Goal: Task Accomplishment & Management: Manage account settings

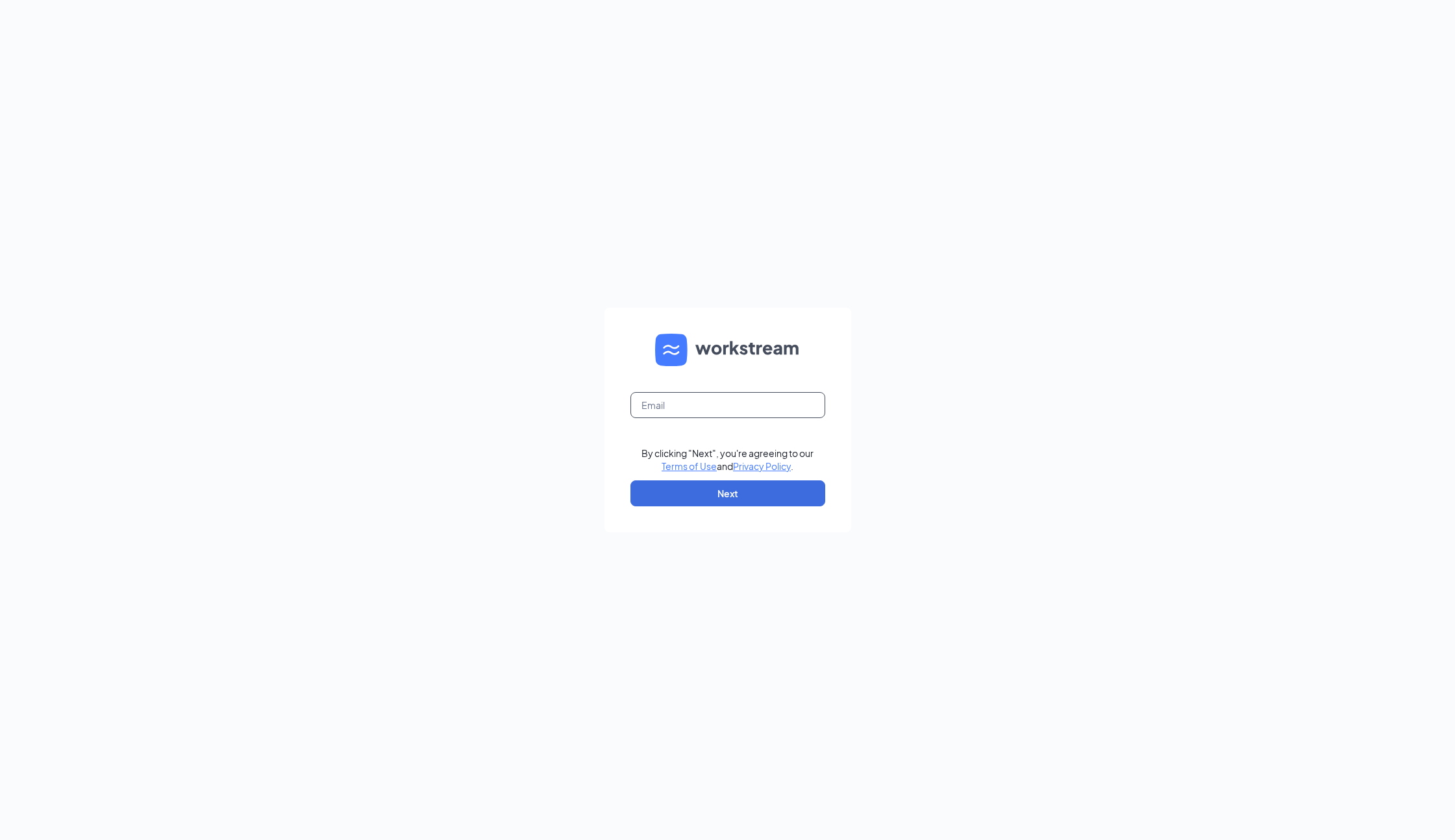
click at [689, 398] on input "text" at bounding box center [728, 405] width 195 height 26
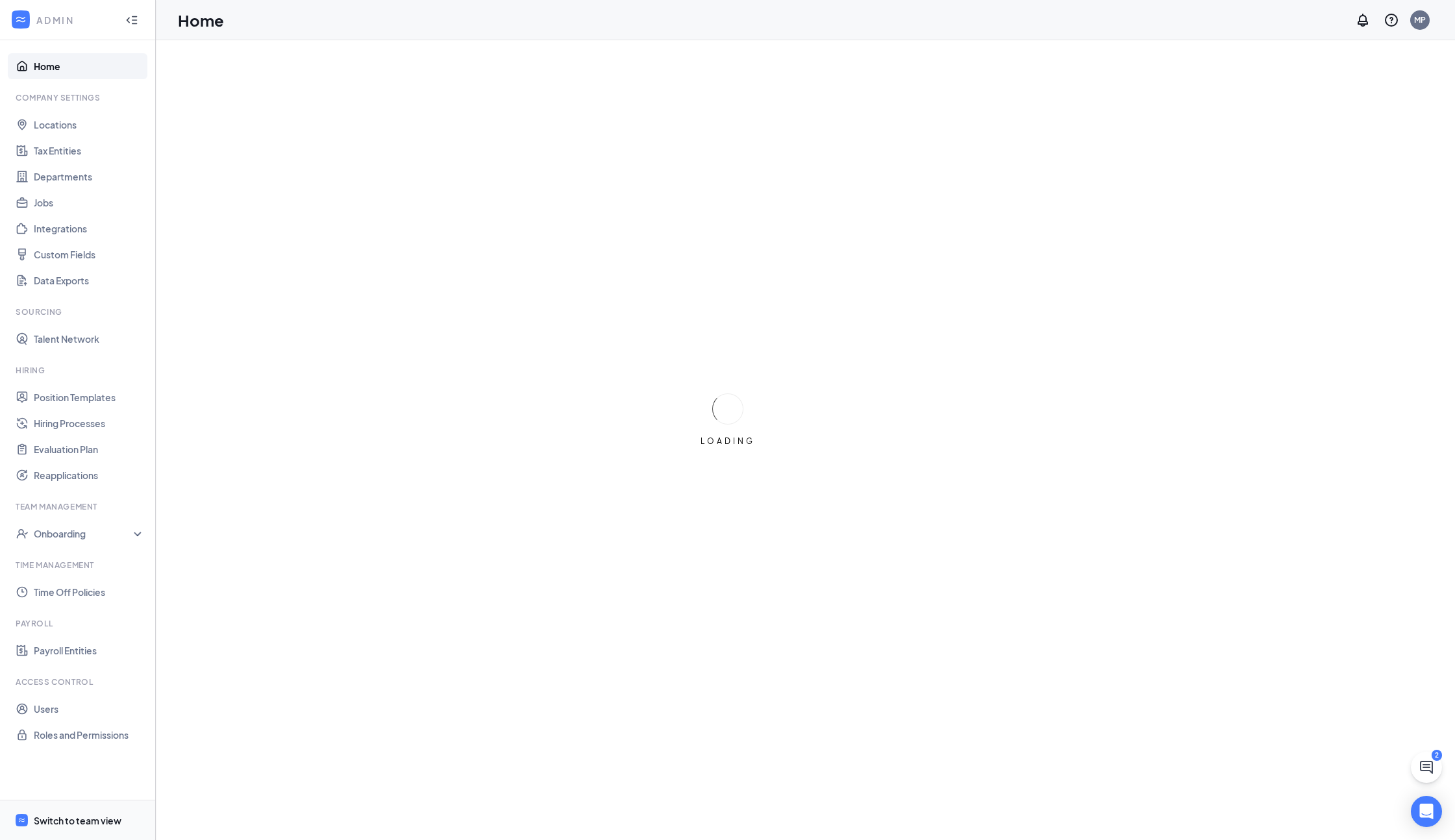
click at [53, 811] on span "Switch to team view" at bounding box center [89, 820] width 111 height 39
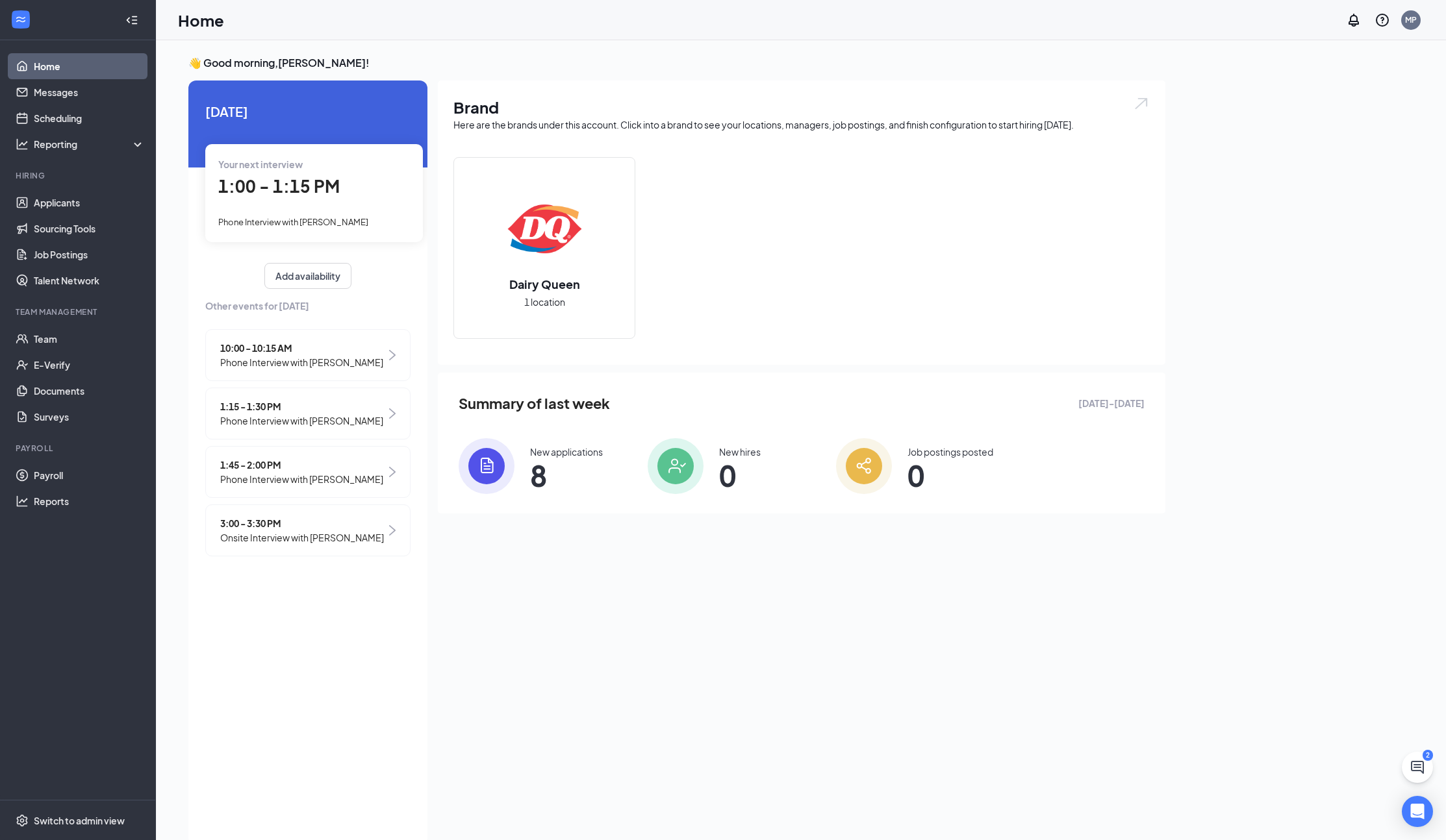
click at [280, 176] on span "1:00 - 1:15 PM" at bounding box center [278, 186] width 122 height 21
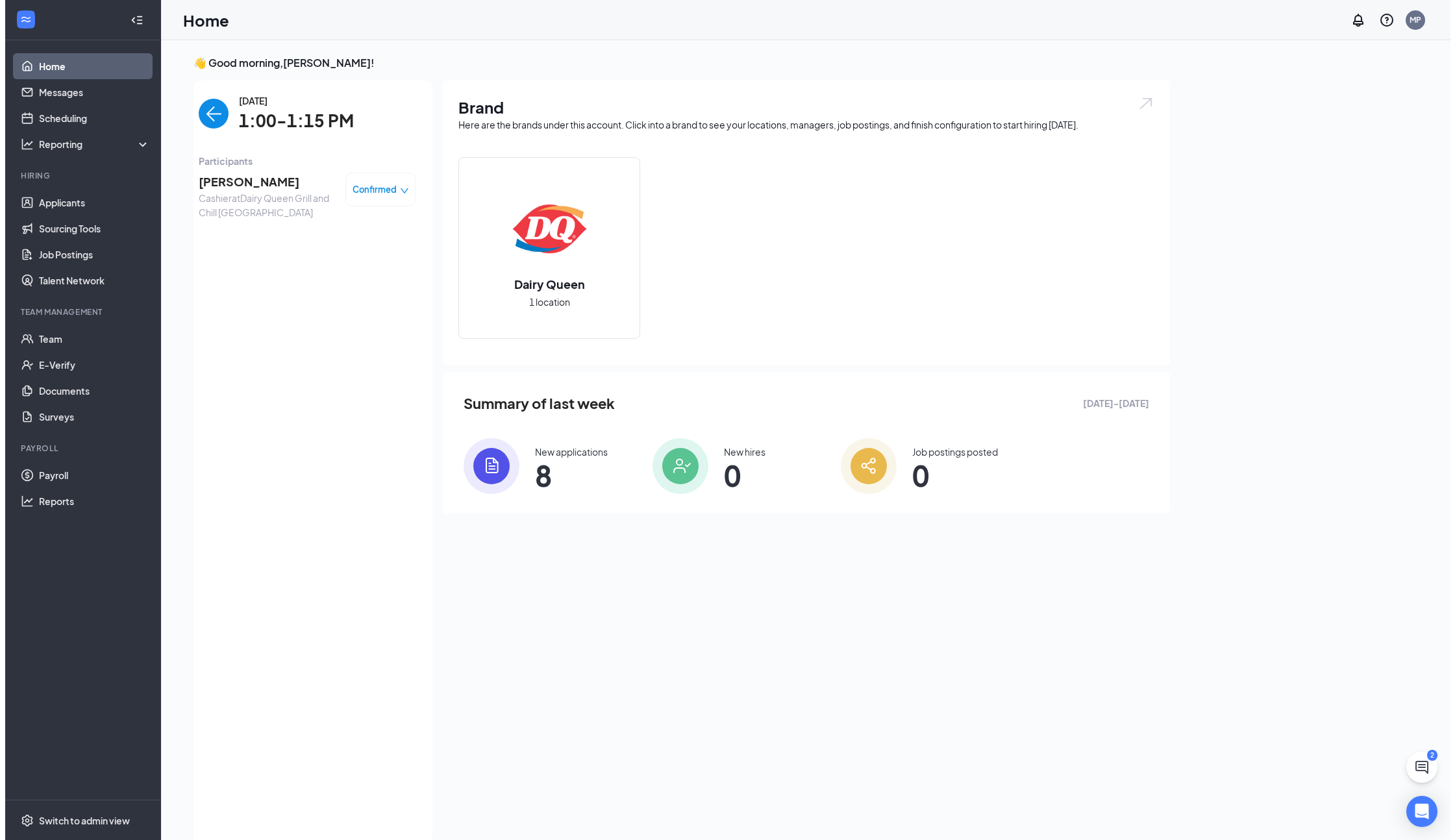
scroll to position [5, 0]
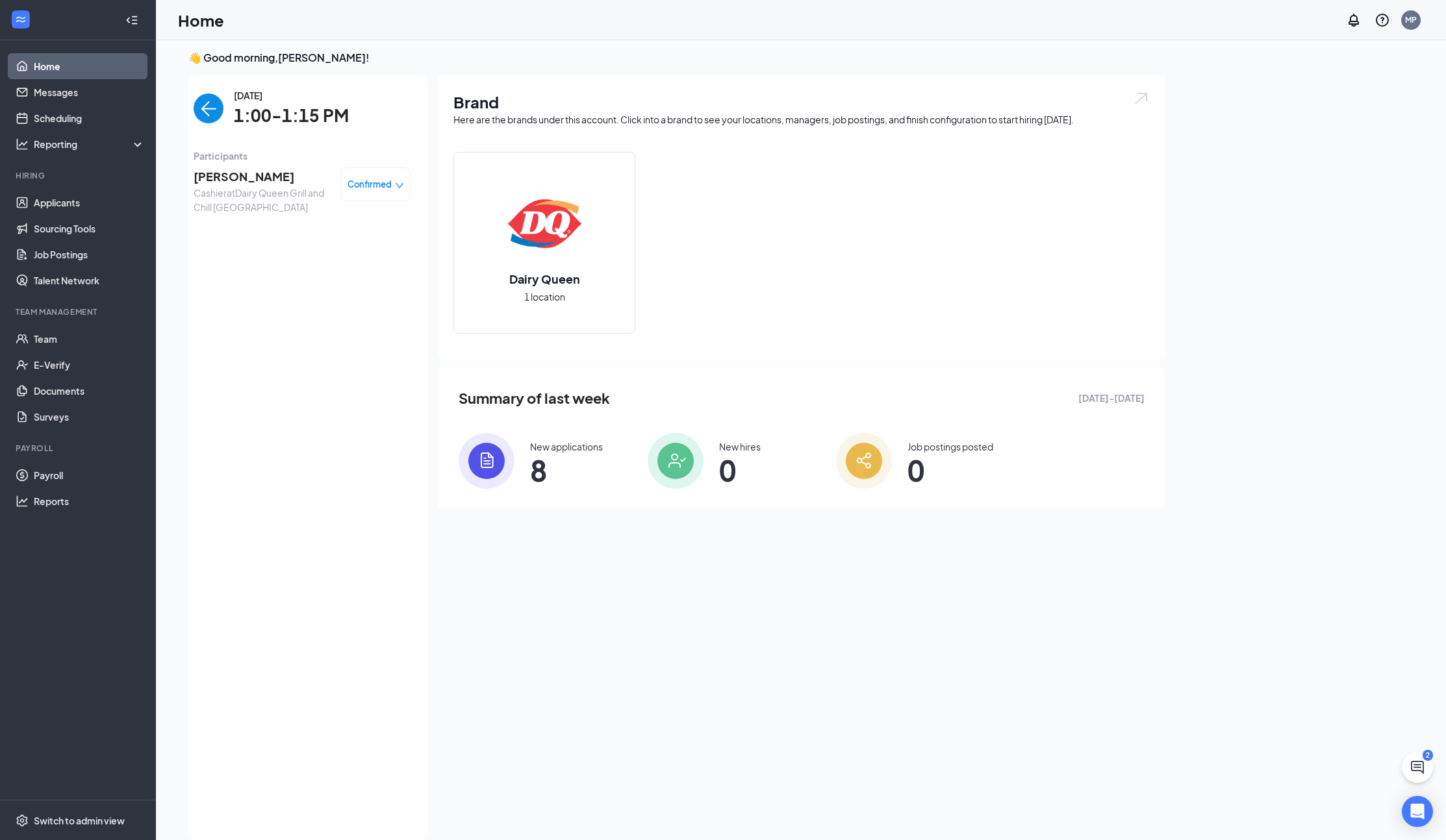
click at [281, 178] on span "[PERSON_NAME]" at bounding box center [261, 177] width 136 height 18
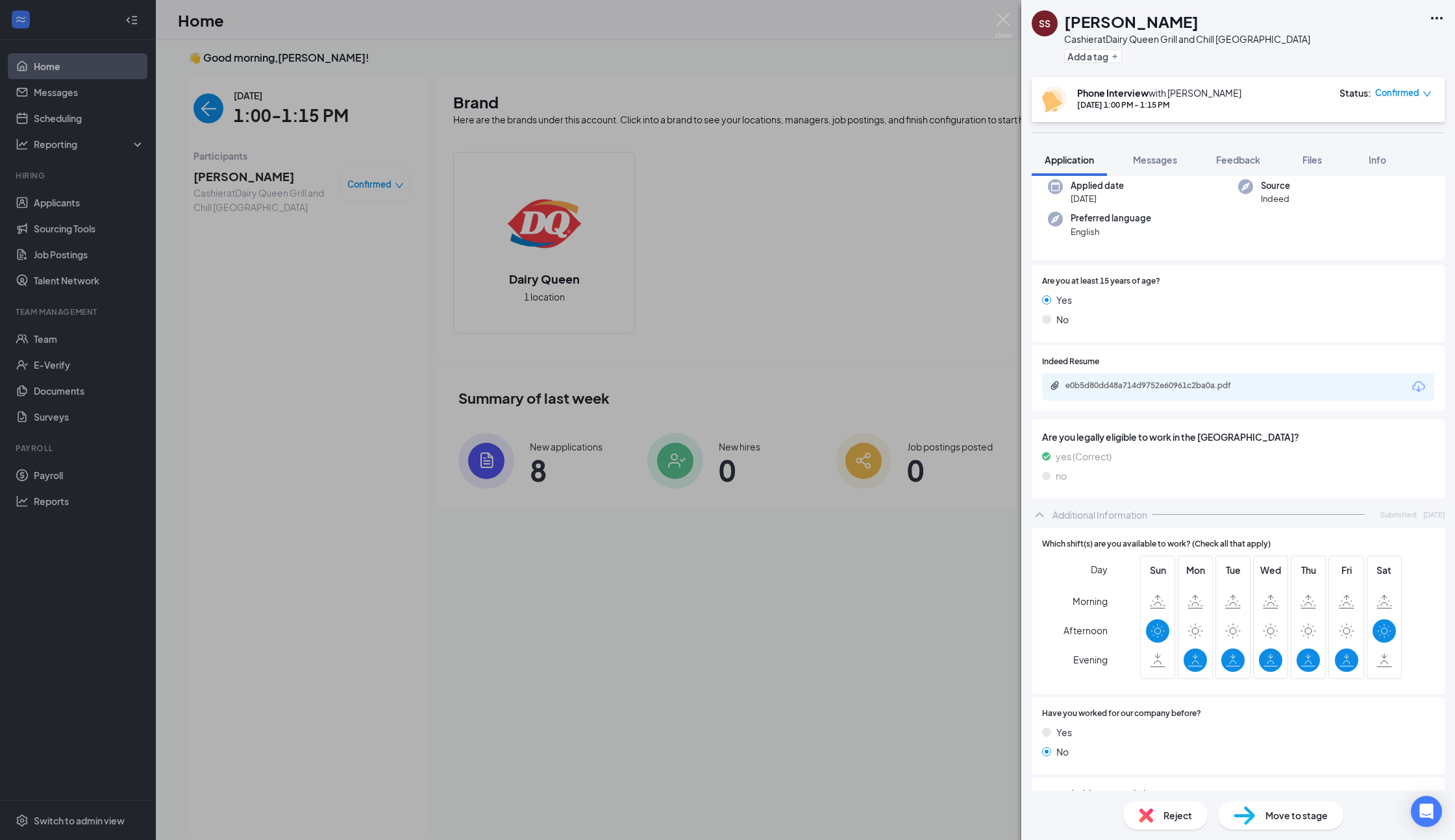
scroll to position [36, 0]
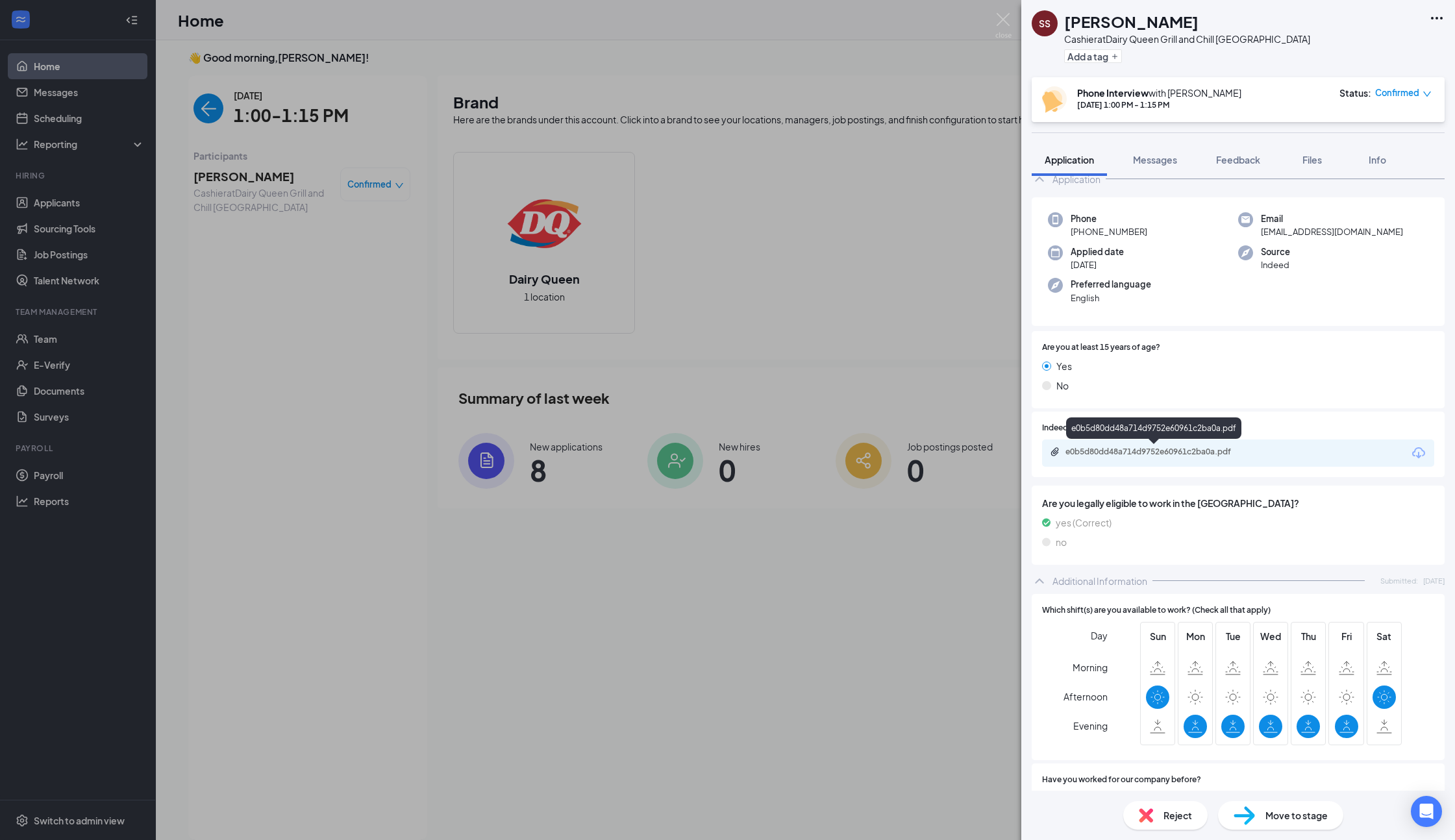
click at [1085, 448] on div "e0b5d80dd48a714d9752e60961c2ba0a.pdf" at bounding box center [1157, 451] width 182 height 10
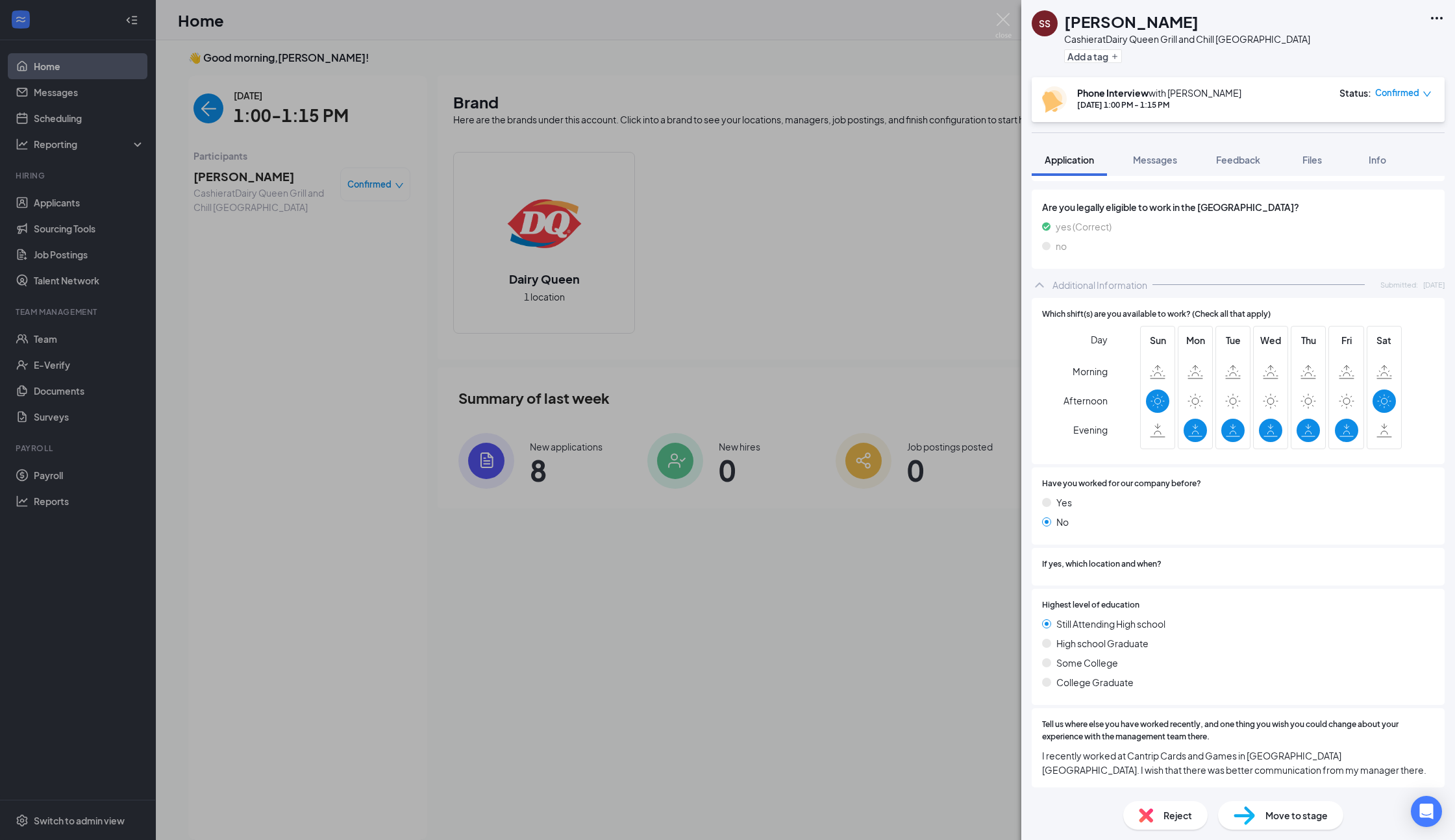
scroll to position [0, 0]
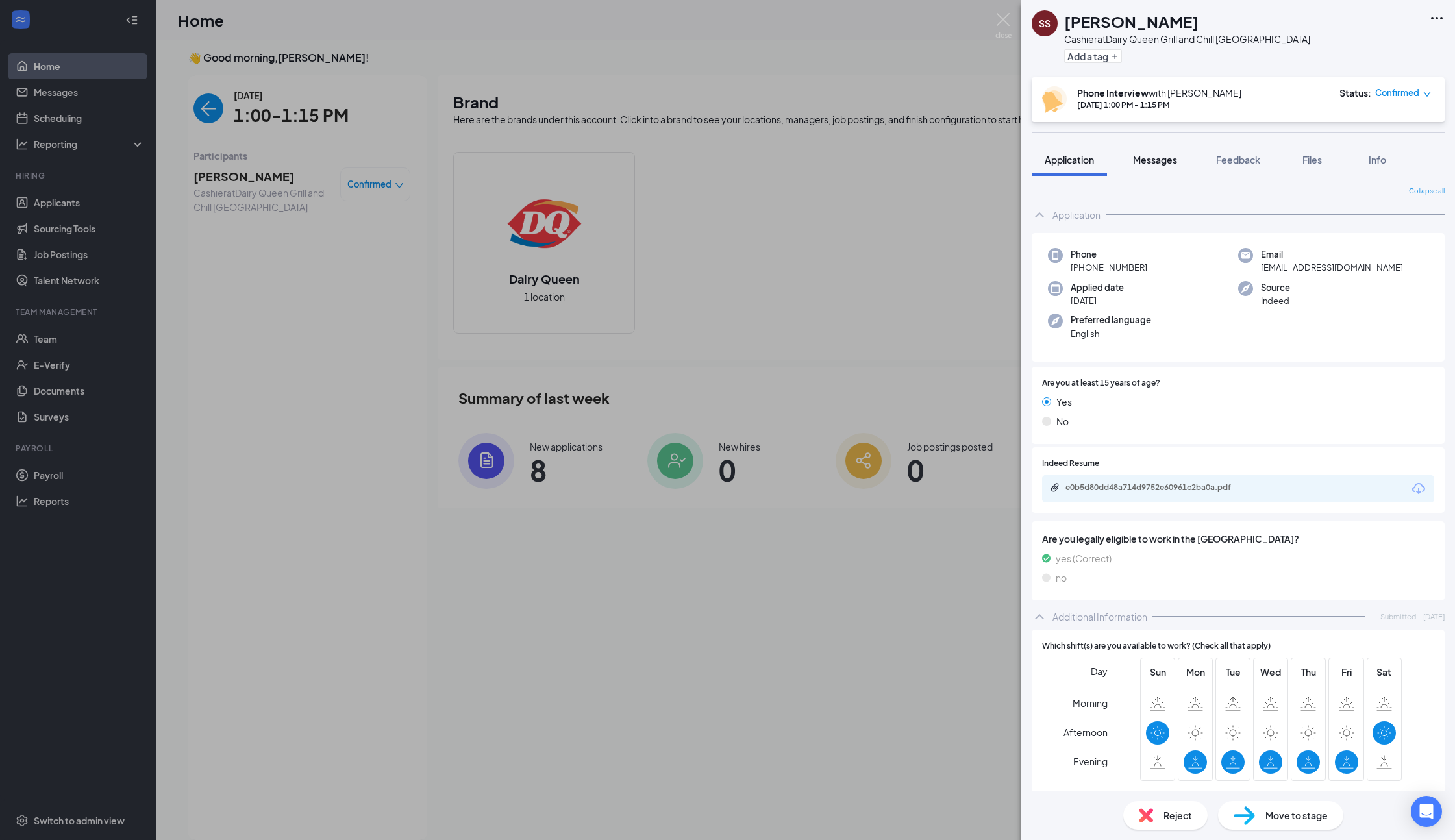
click at [1138, 171] on button "Messages" at bounding box center [1155, 159] width 70 height 32
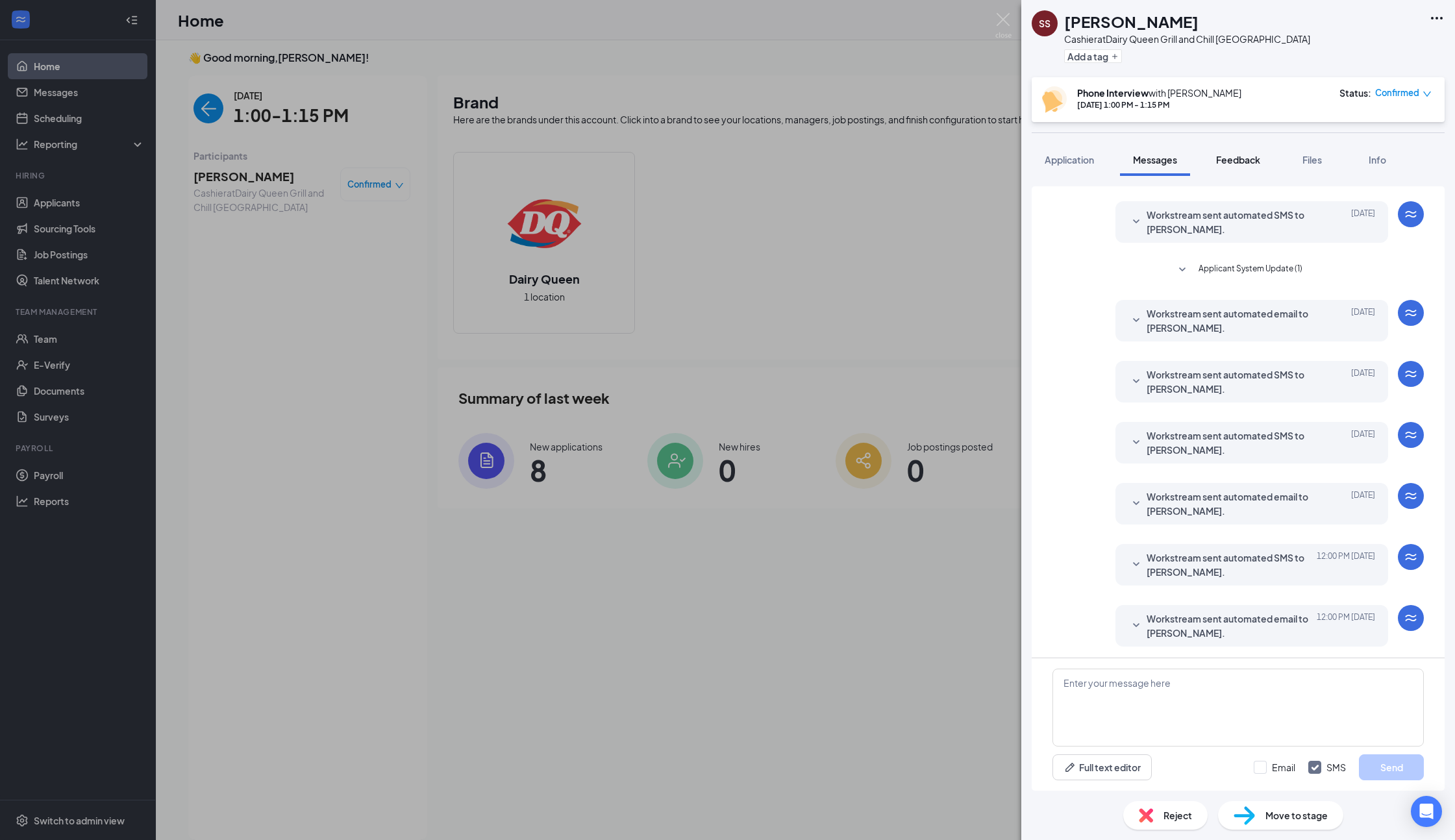
scroll to position [134, 0]
click at [1225, 161] on span "Feedback" at bounding box center [1238, 159] width 44 height 12
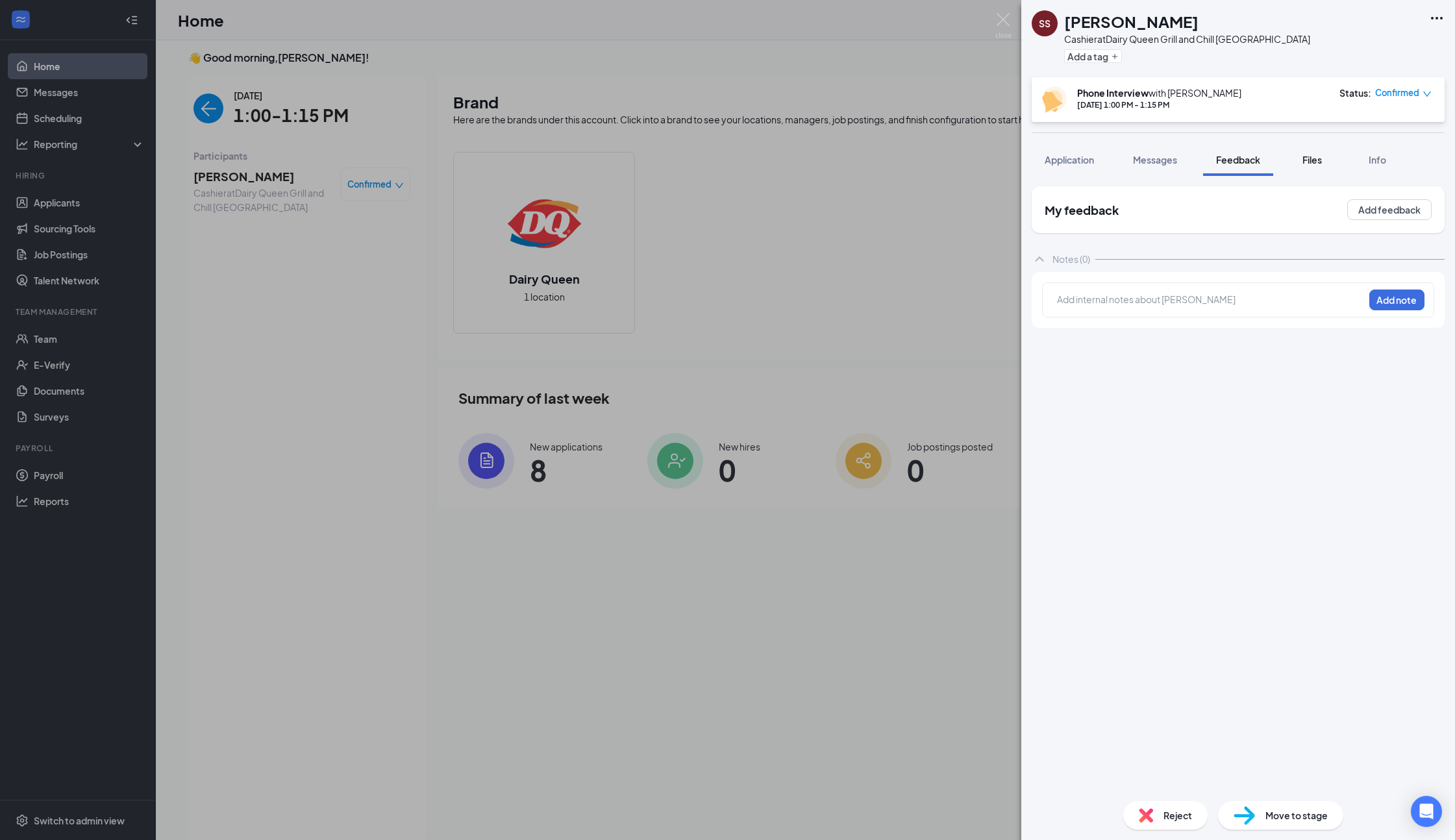
click at [1297, 169] on button "Files" at bounding box center [1312, 159] width 52 height 32
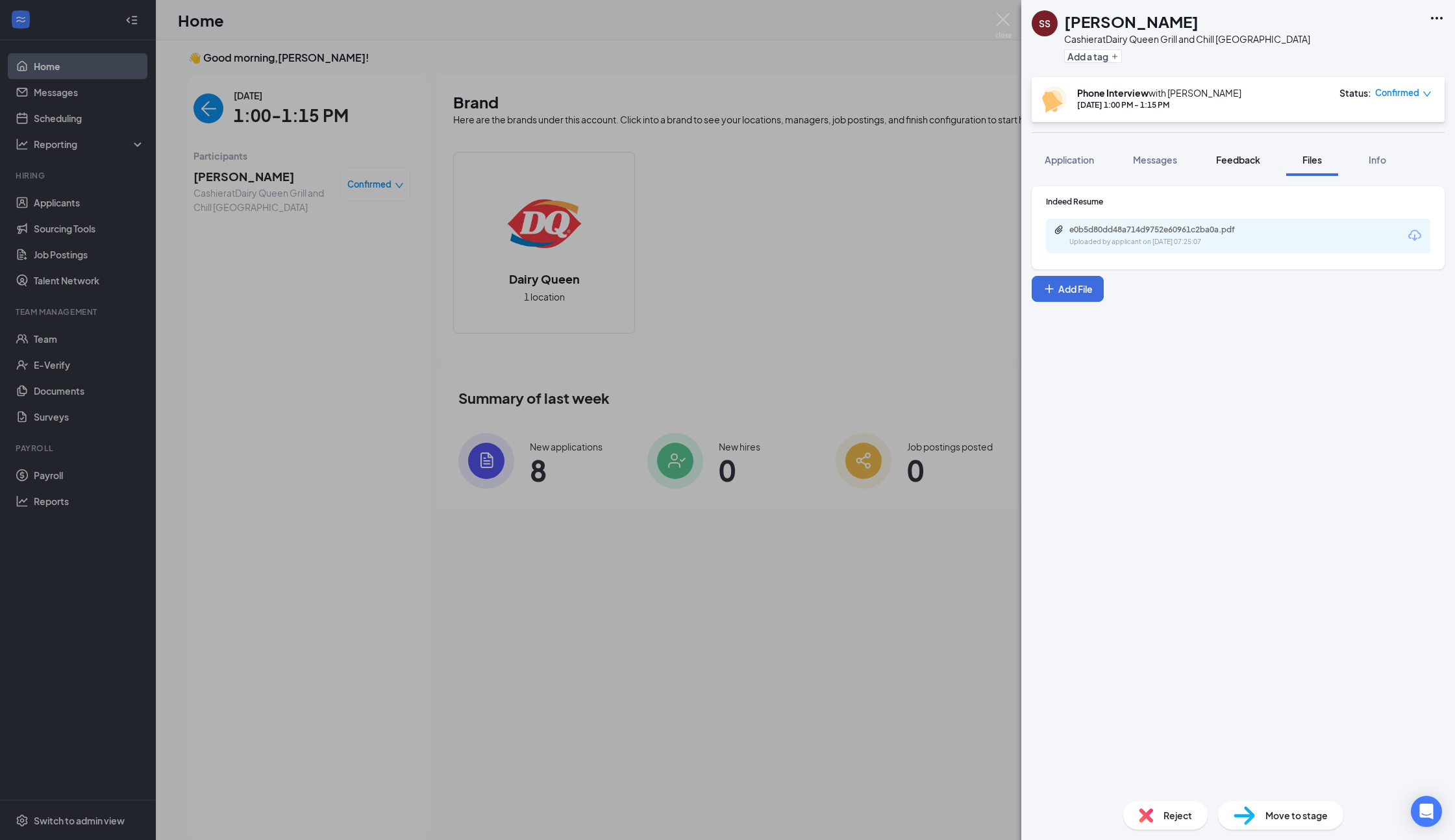
click at [1252, 166] on div "Feedback" at bounding box center [1238, 159] width 44 height 13
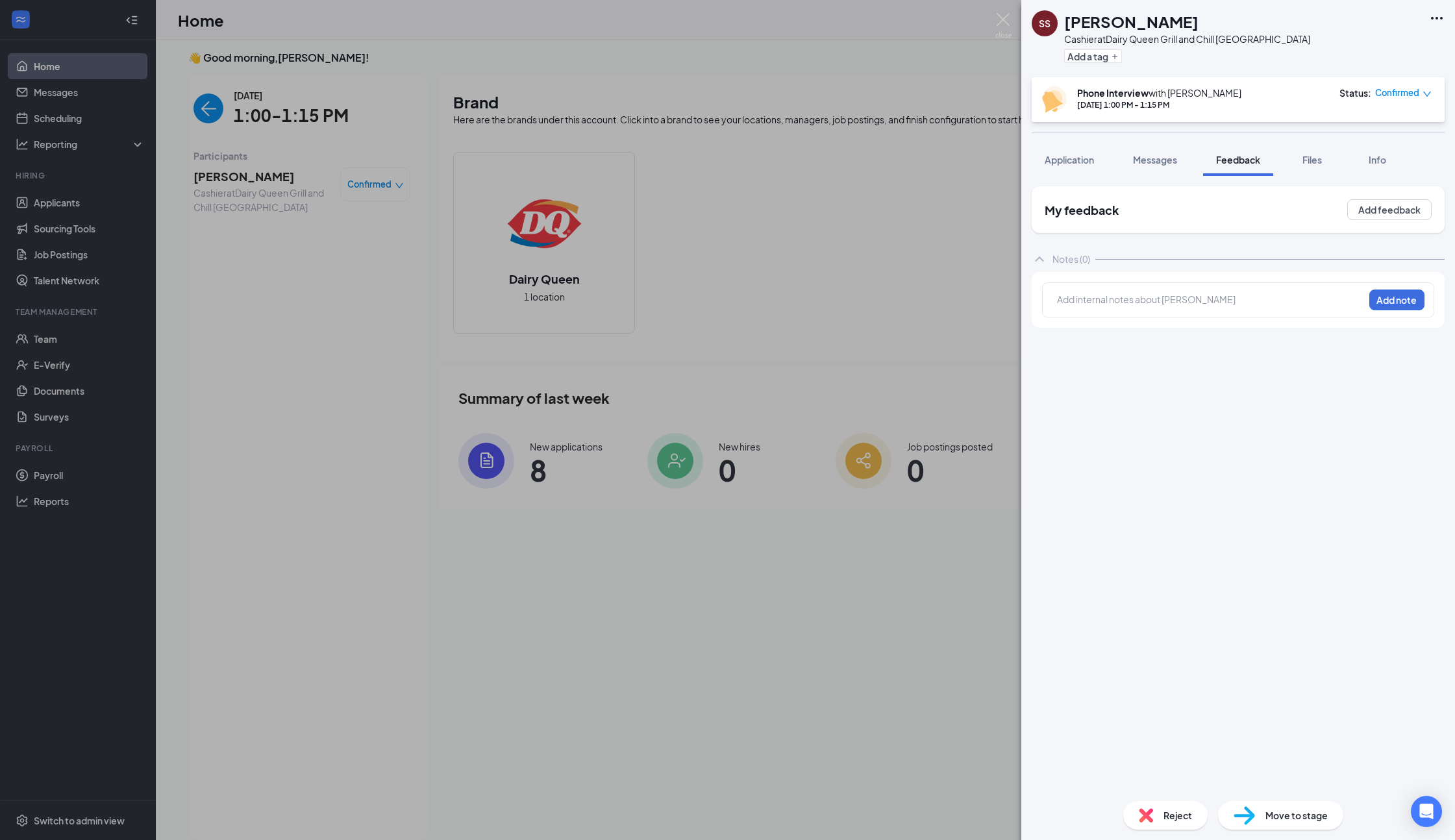
click at [1310, 167] on button "Files" at bounding box center [1312, 159] width 52 height 32
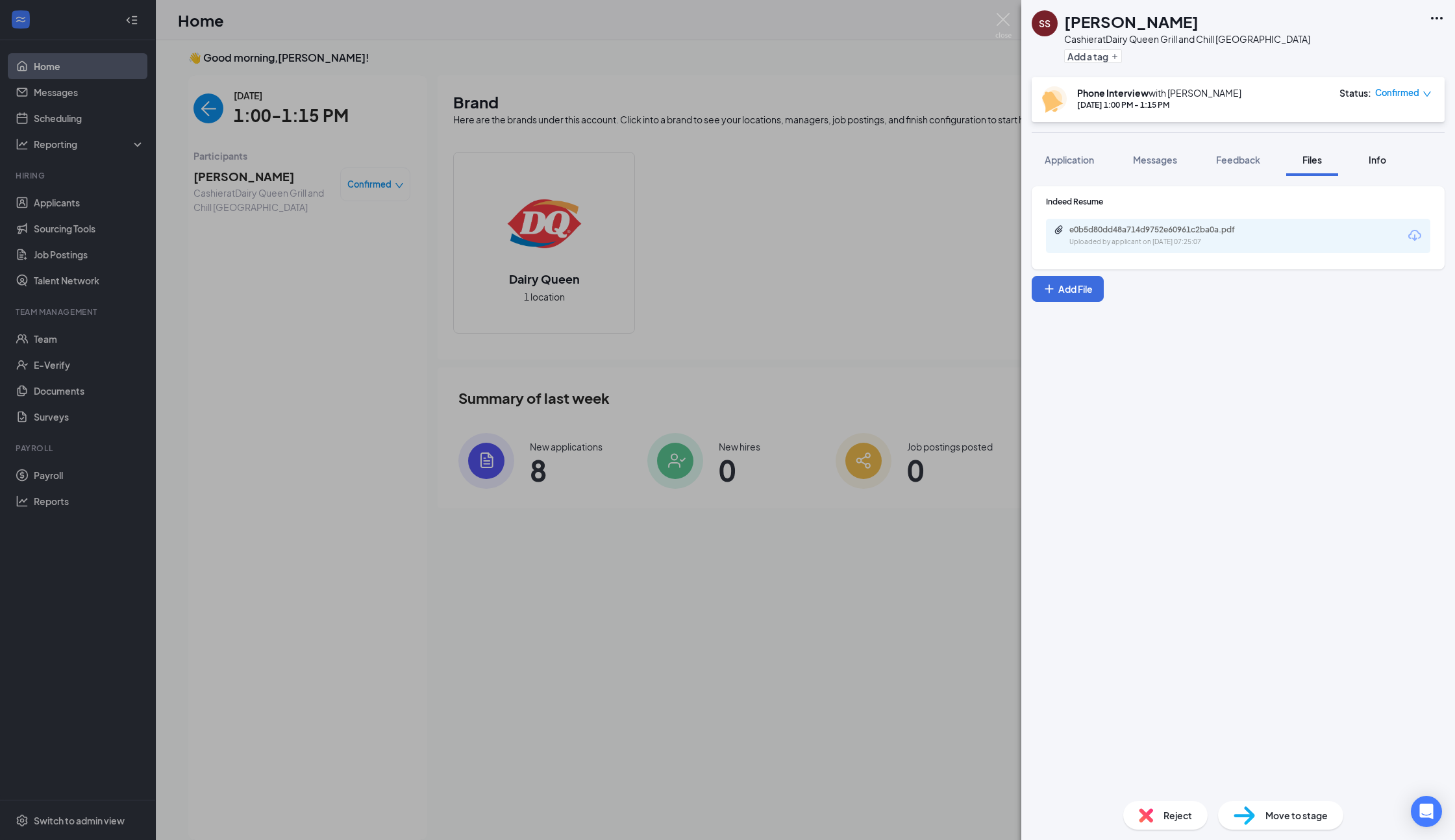
click at [1374, 163] on span "Info" at bounding box center [1377, 159] width 17 height 12
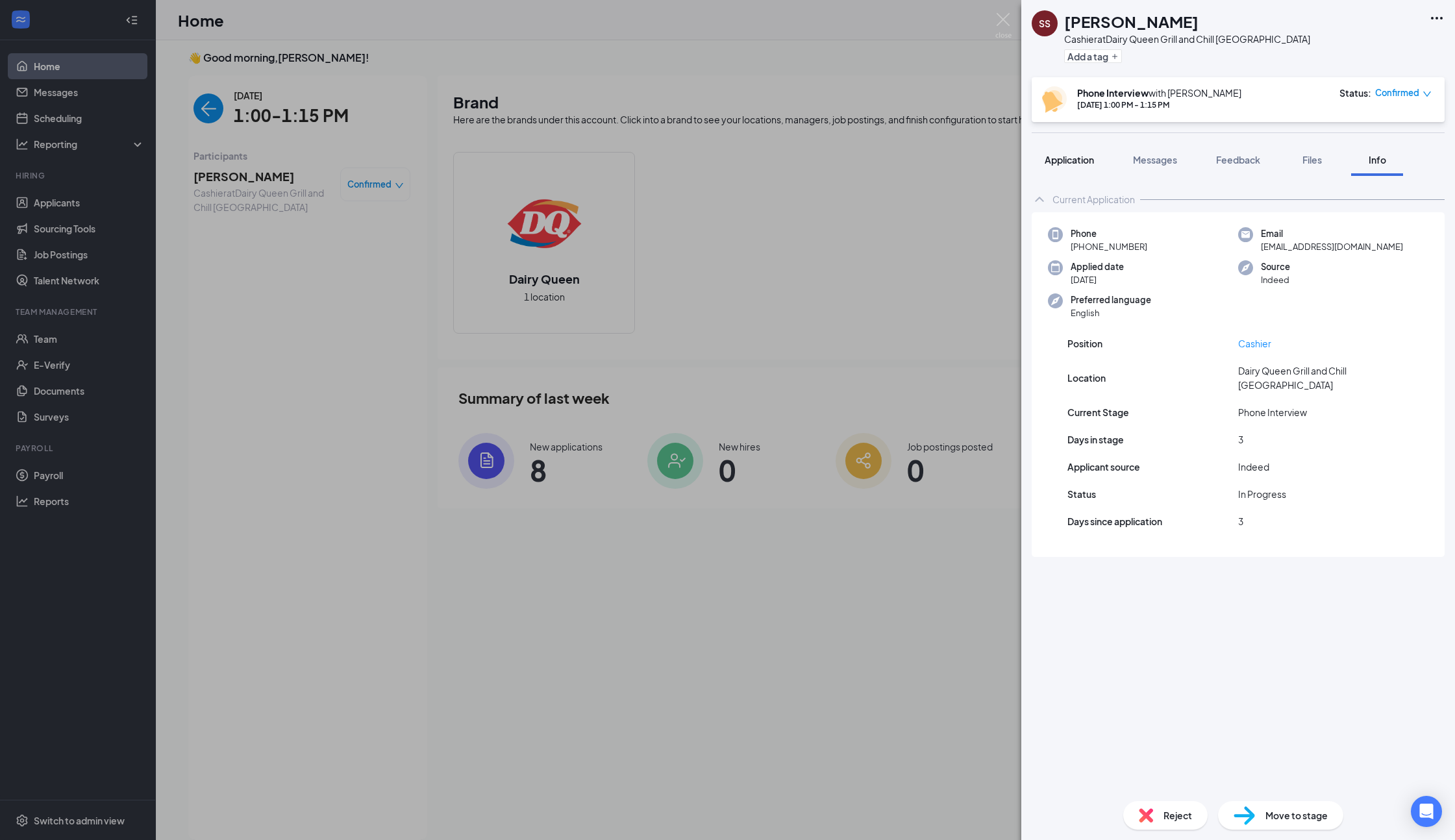
click at [1049, 171] on button "Application" at bounding box center [1070, 159] width 75 height 32
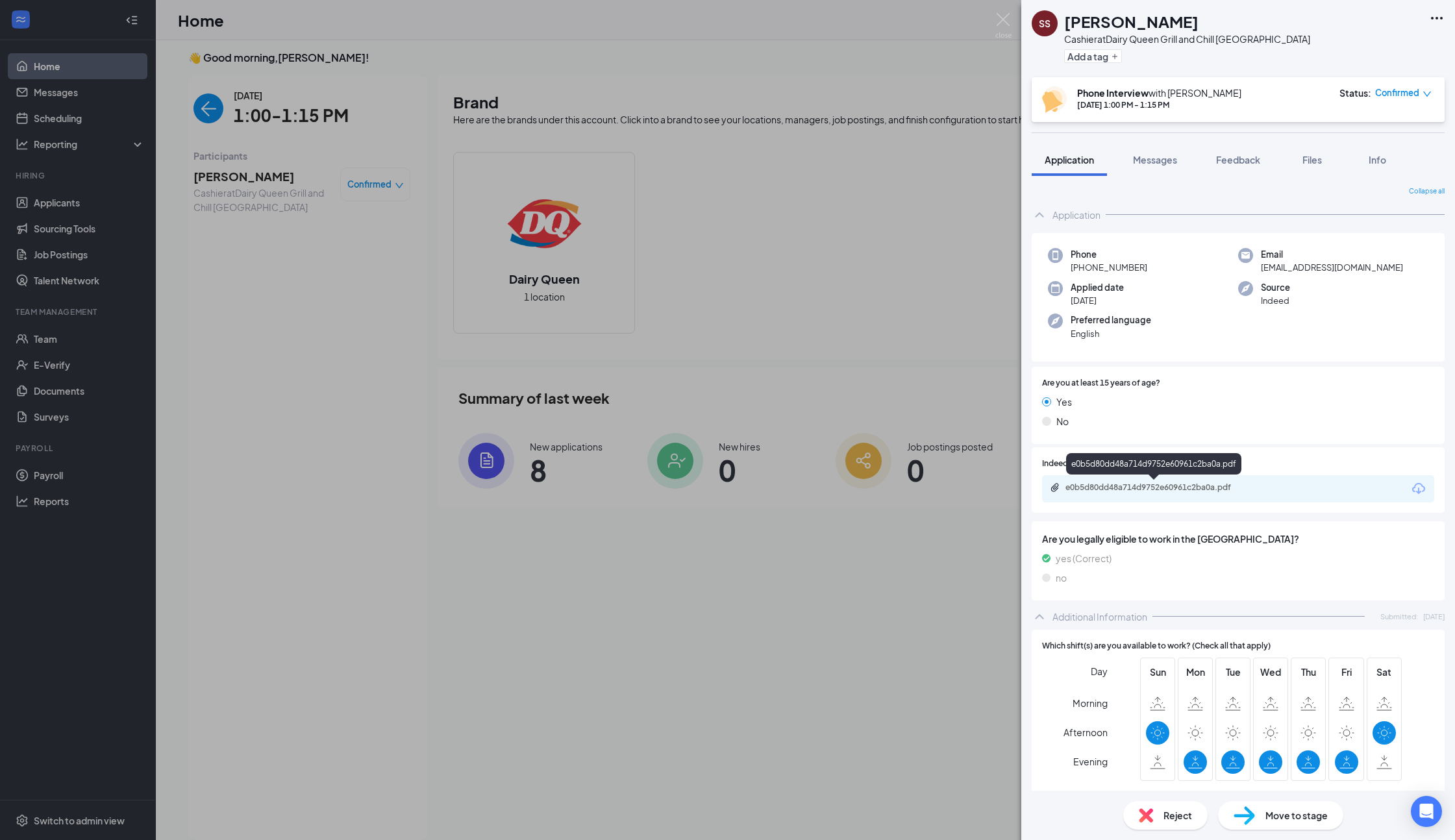
click at [1106, 491] on div "e0b5d80dd48a714d9752e60961c2ba0a.pdf" at bounding box center [1157, 487] width 182 height 10
click at [997, 23] on img at bounding box center [1004, 26] width 16 height 26
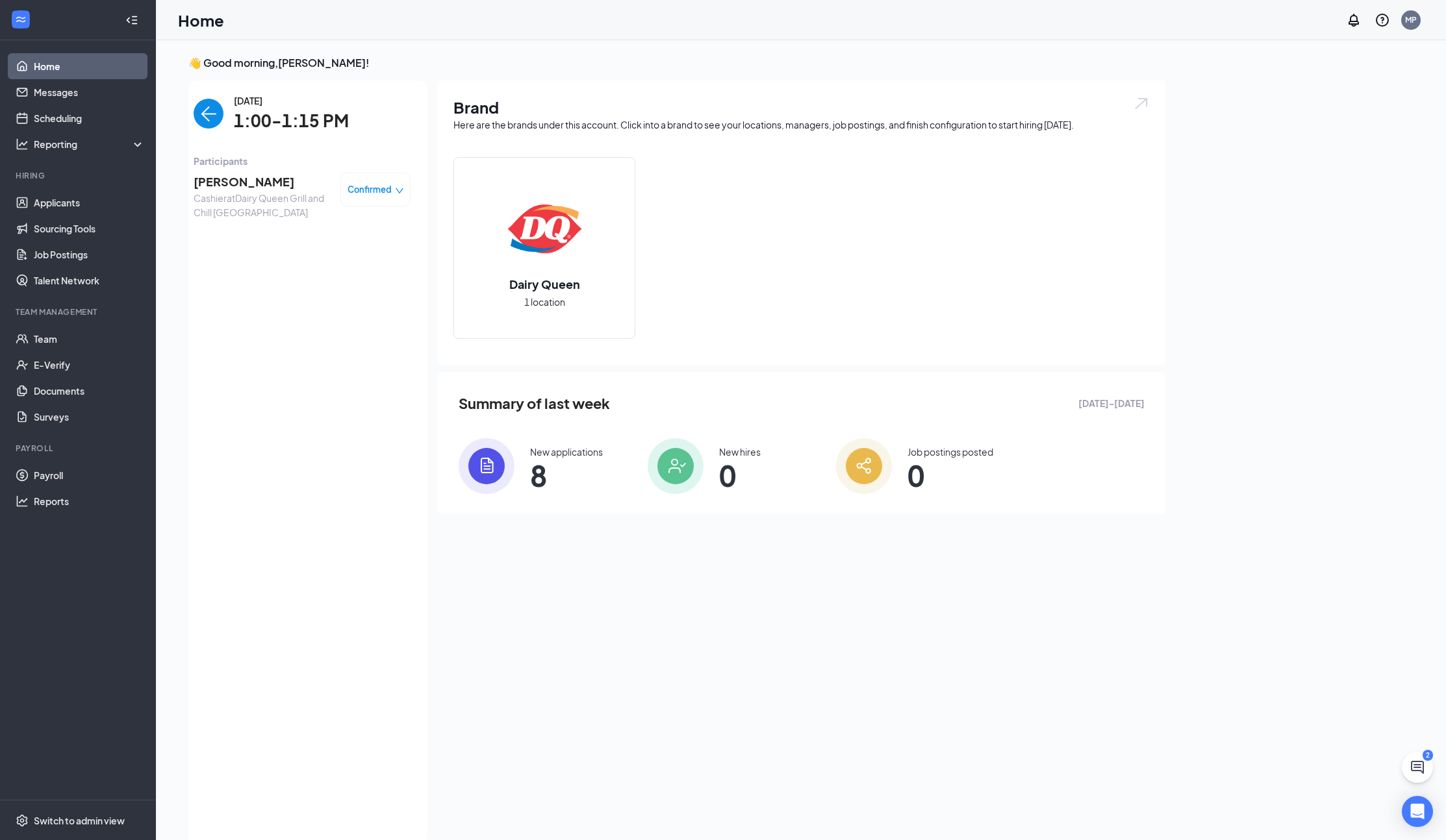
click at [999, 21] on div "Home MP" at bounding box center [801, 20] width 1290 height 40
click at [197, 113] on img "back-button" at bounding box center [208, 113] width 30 height 30
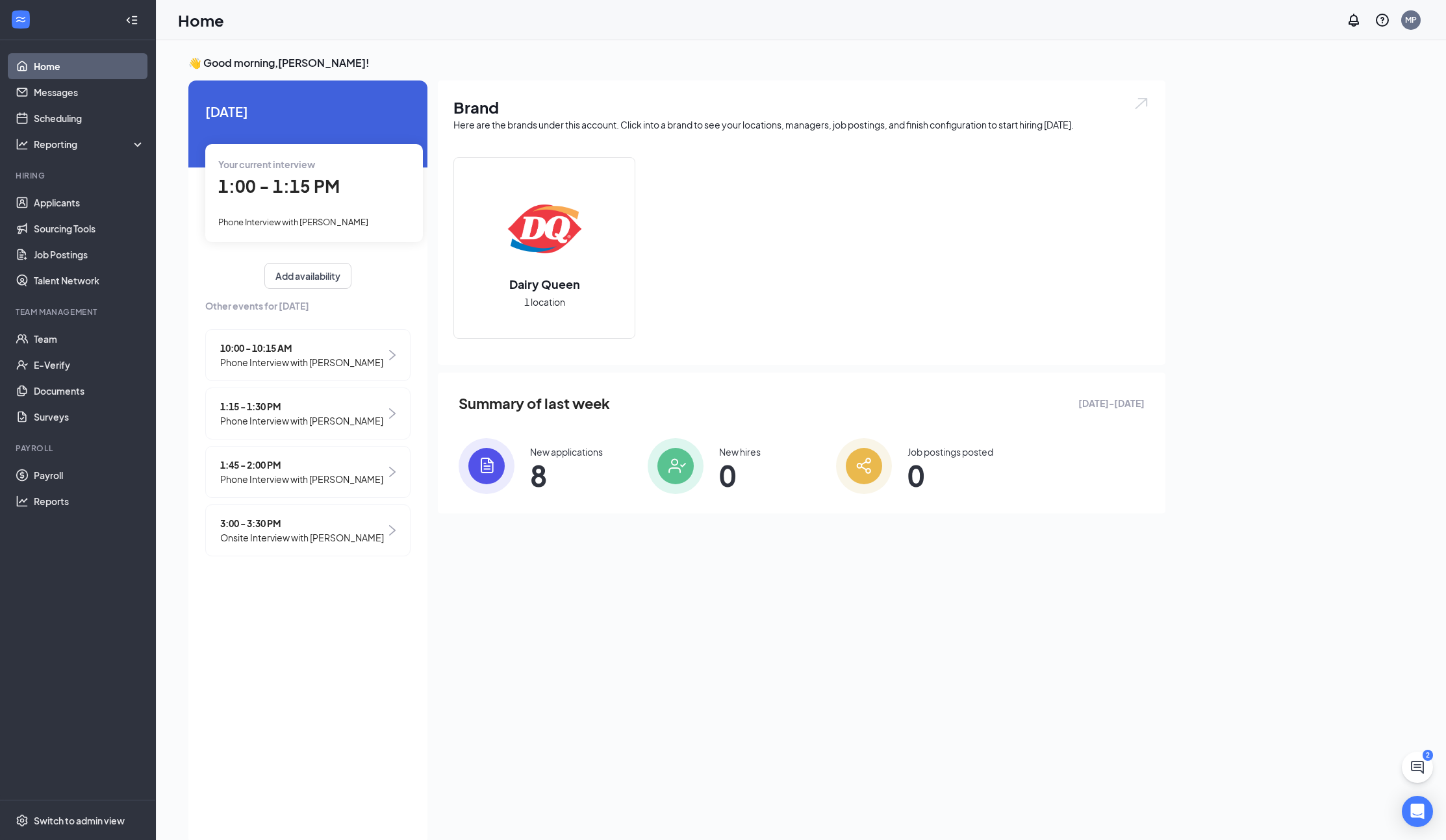
click at [81, 61] on link "Home" at bounding box center [89, 66] width 111 height 26
click at [60, 109] on link "Scheduling" at bounding box center [89, 118] width 111 height 26
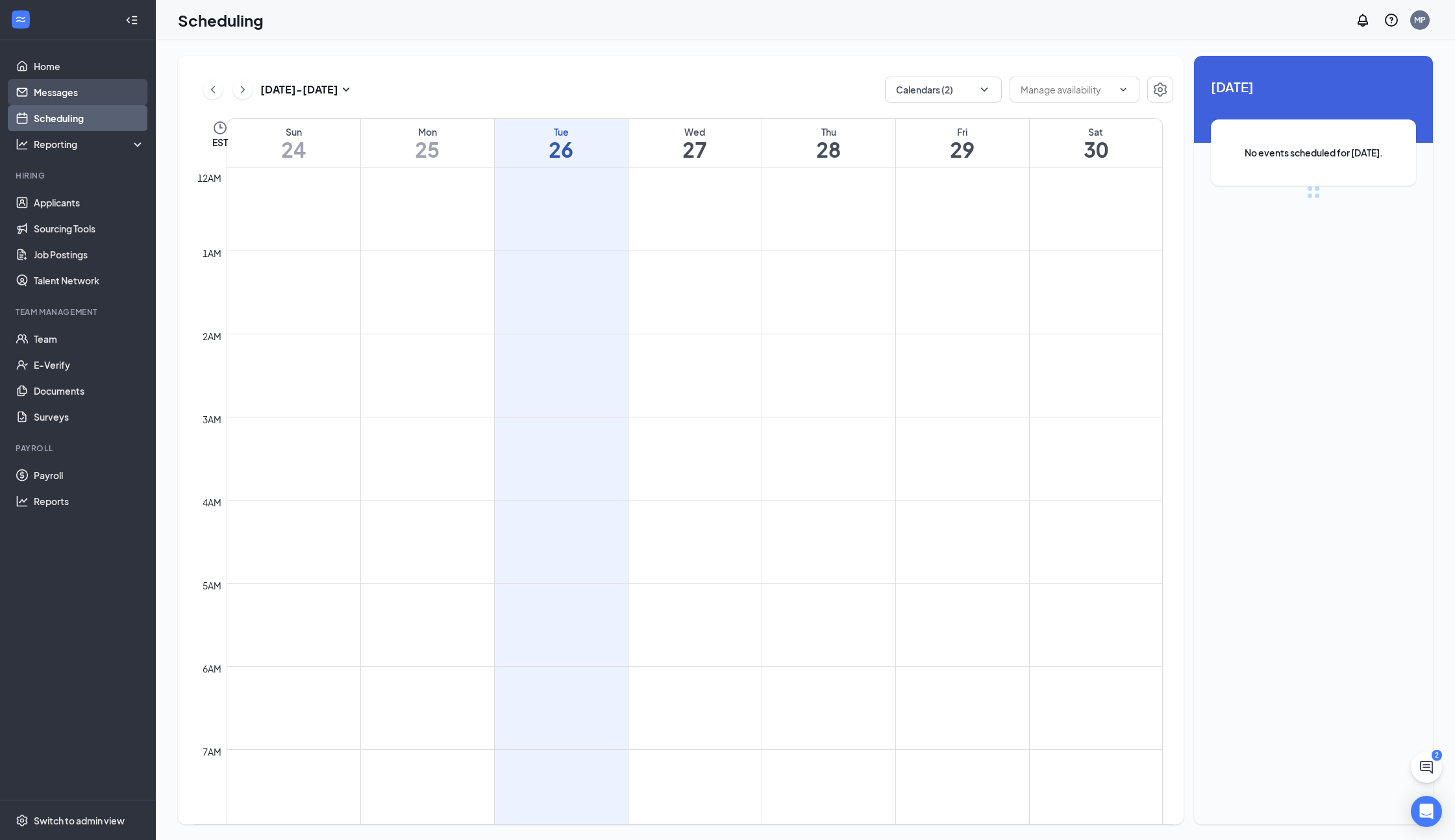
scroll to position [639, 0]
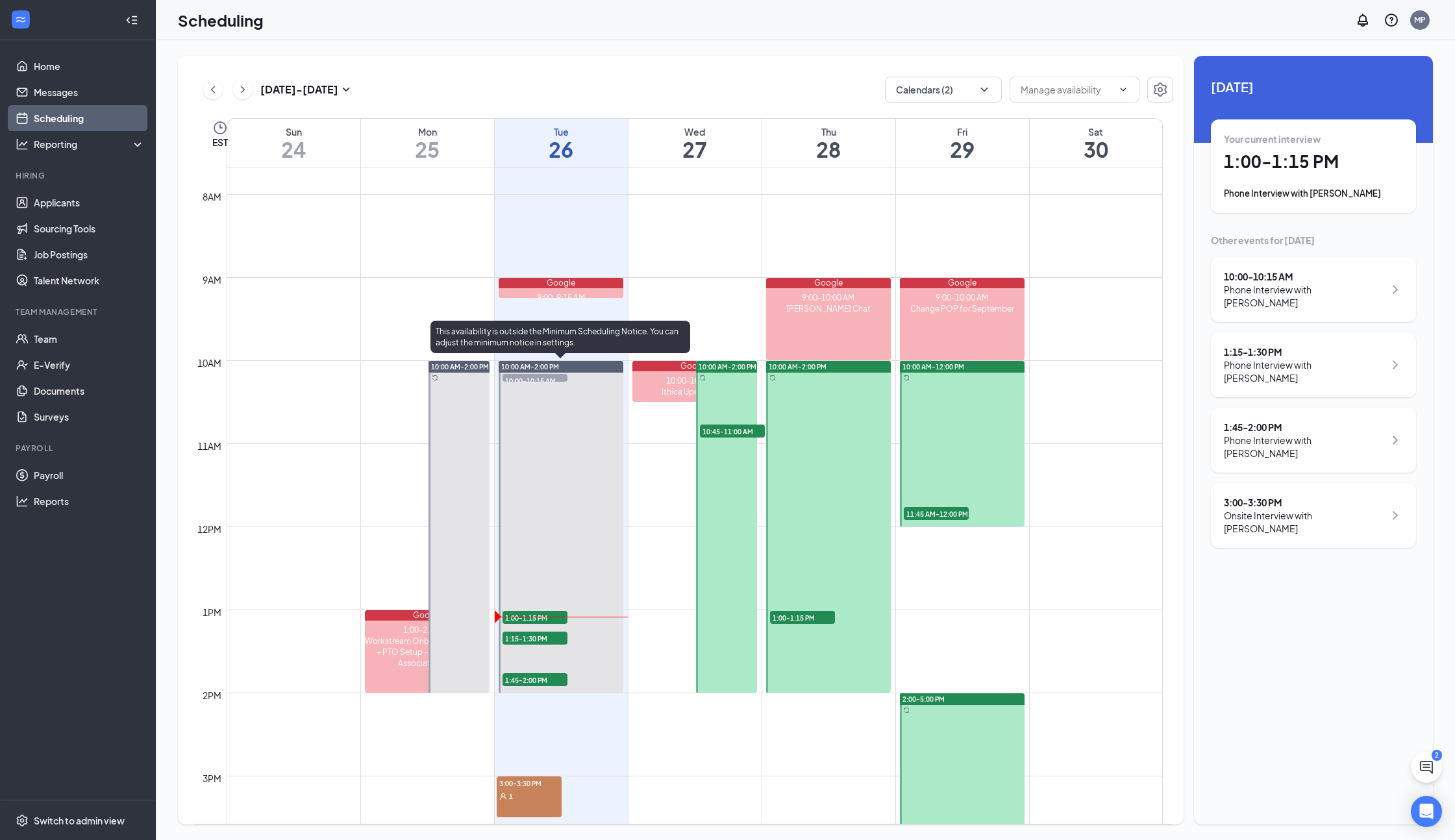
click at [546, 643] on span "1:15-1:30 PM" at bounding box center [534, 639] width 65 height 13
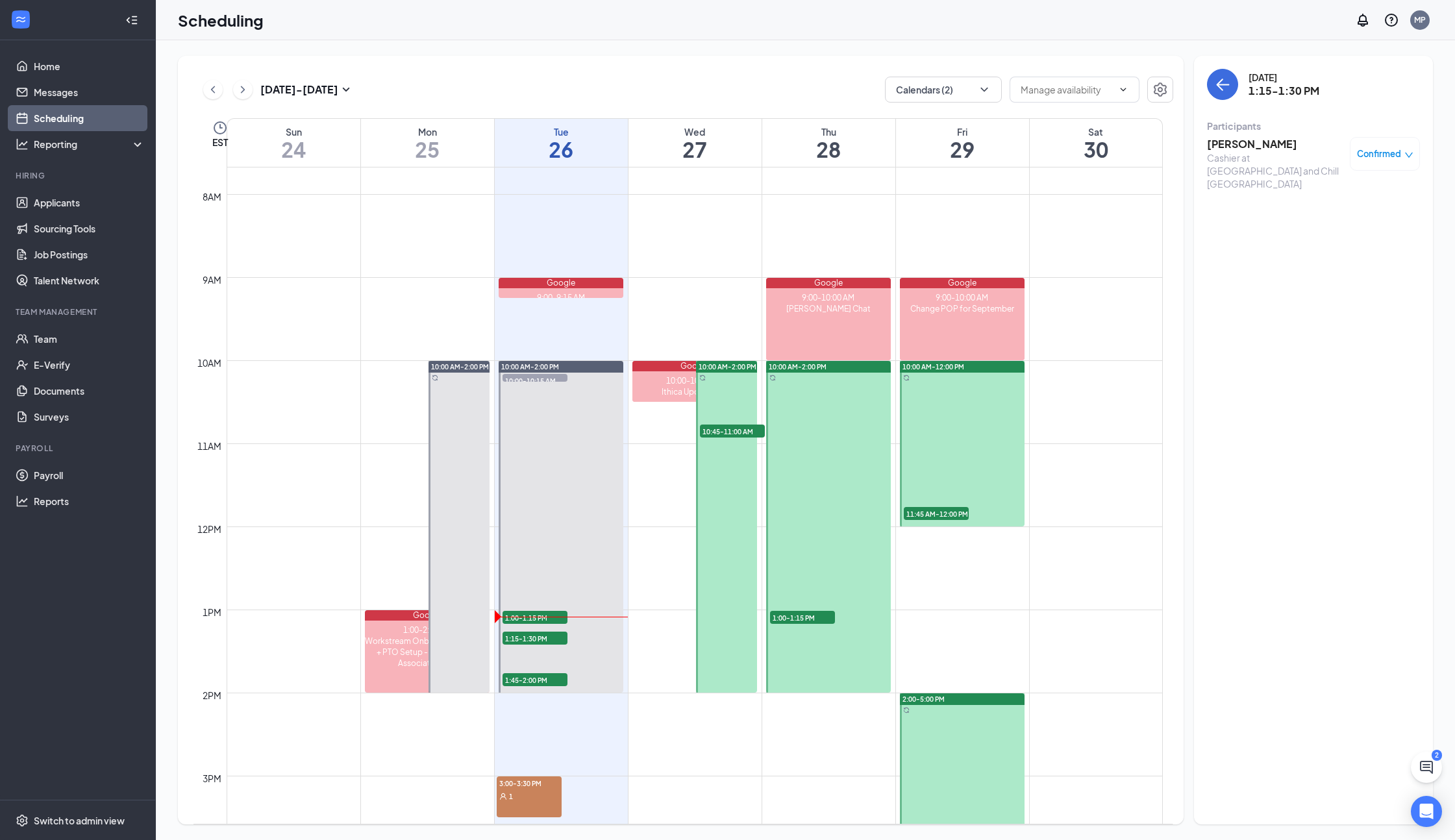
click at [1254, 154] on div "Cashier at [GEOGRAPHIC_DATA] and Chill [GEOGRAPHIC_DATA]" at bounding box center [1275, 170] width 136 height 39
click at [539, 641] on span "1:15-1:30 PM" at bounding box center [534, 639] width 65 height 13
click at [1277, 160] on div "Cashier at [GEOGRAPHIC_DATA] and Chill [GEOGRAPHIC_DATA]" at bounding box center [1275, 170] width 136 height 39
click at [1246, 141] on h3 "[PERSON_NAME]" at bounding box center [1275, 145] width 136 height 15
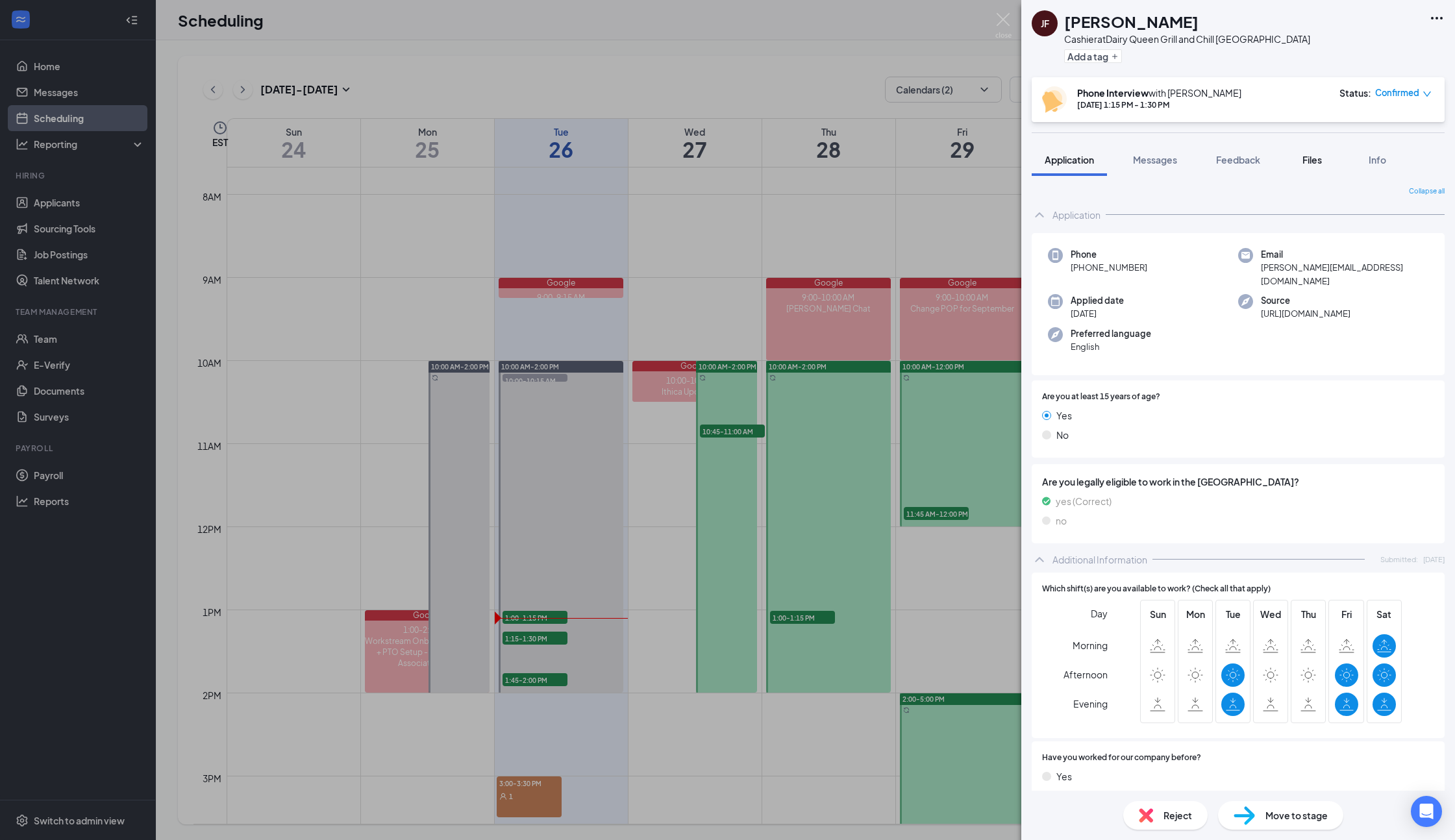
click at [1310, 162] on span "Files" at bounding box center [1312, 159] width 19 height 12
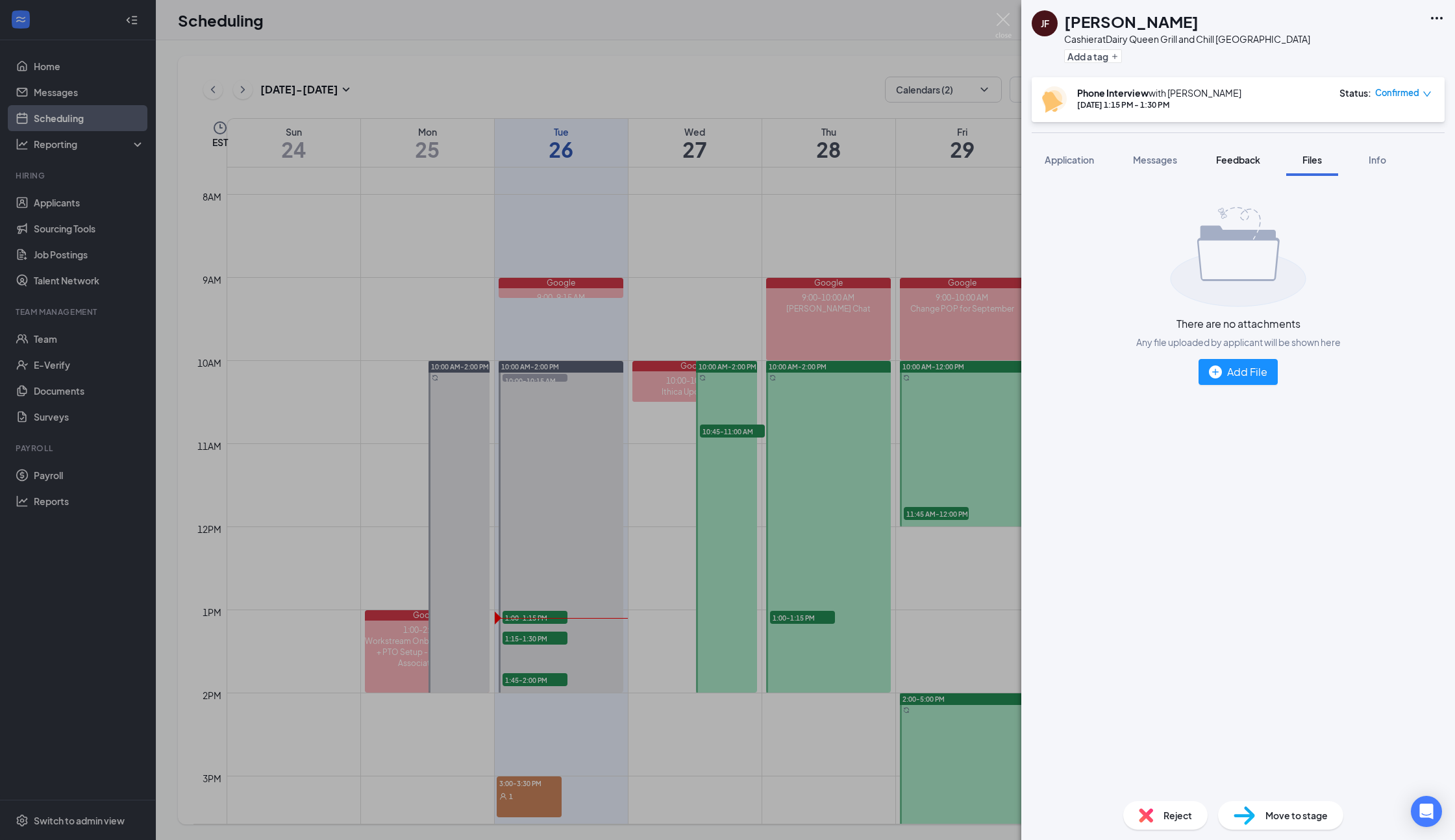
click at [1225, 149] on button "Feedback" at bounding box center [1238, 159] width 70 height 32
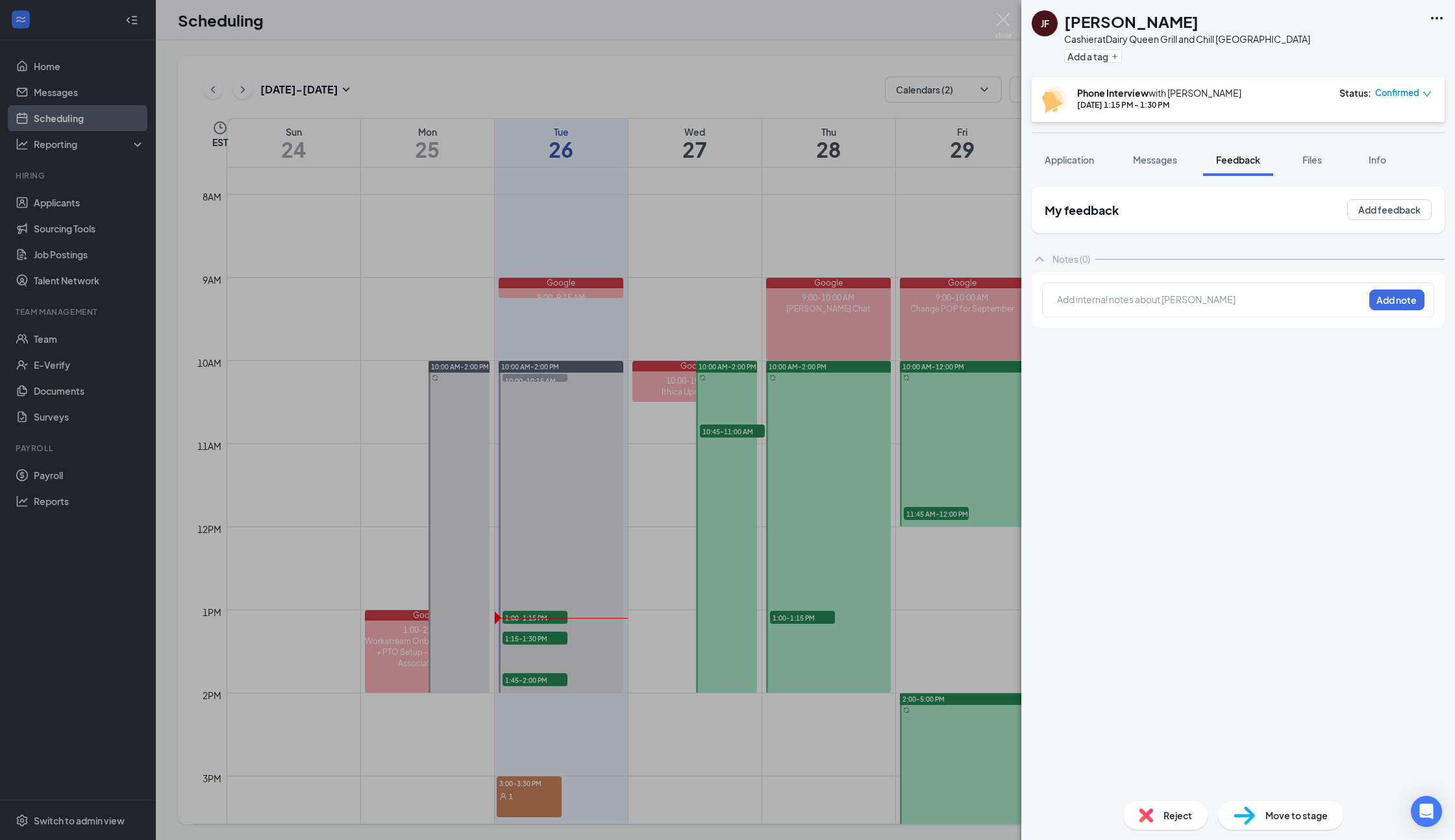
click at [1148, 162] on span "Messages" at bounding box center [1155, 159] width 44 height 12
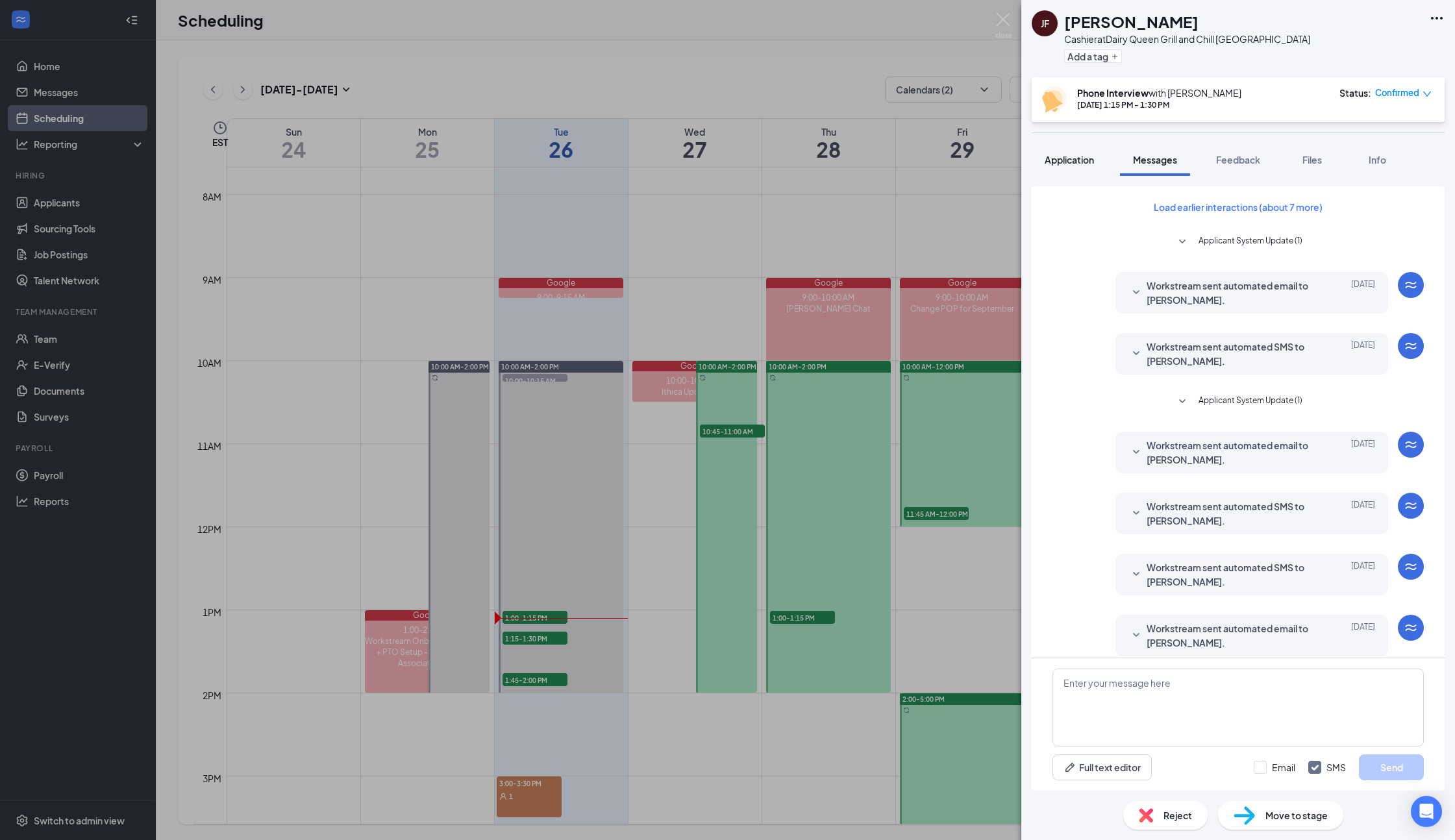
scroll to position [134, 0]
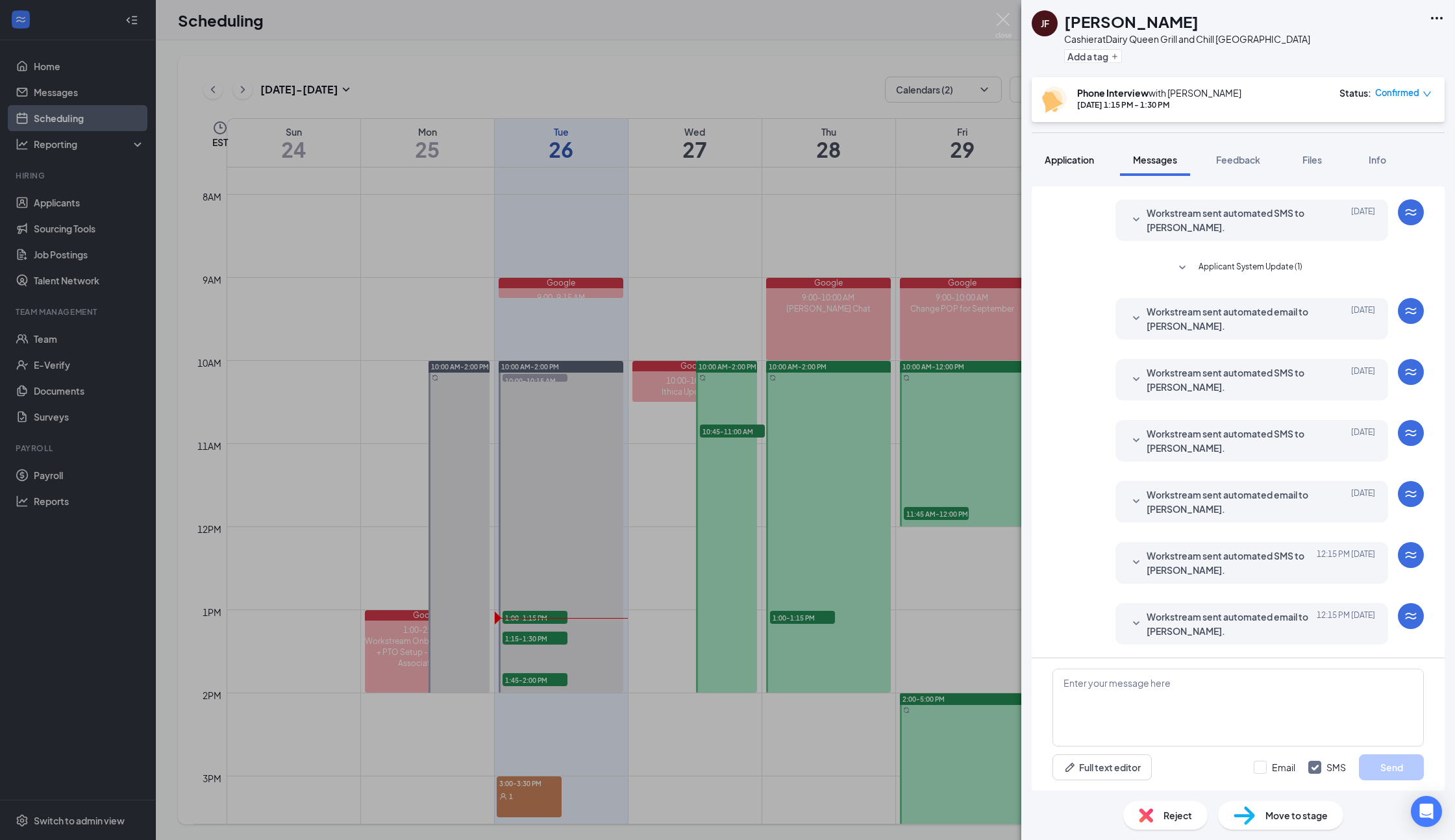
click at [1082, 162] on span "Application" at bounding box center [1070, 159] width 49 height 12
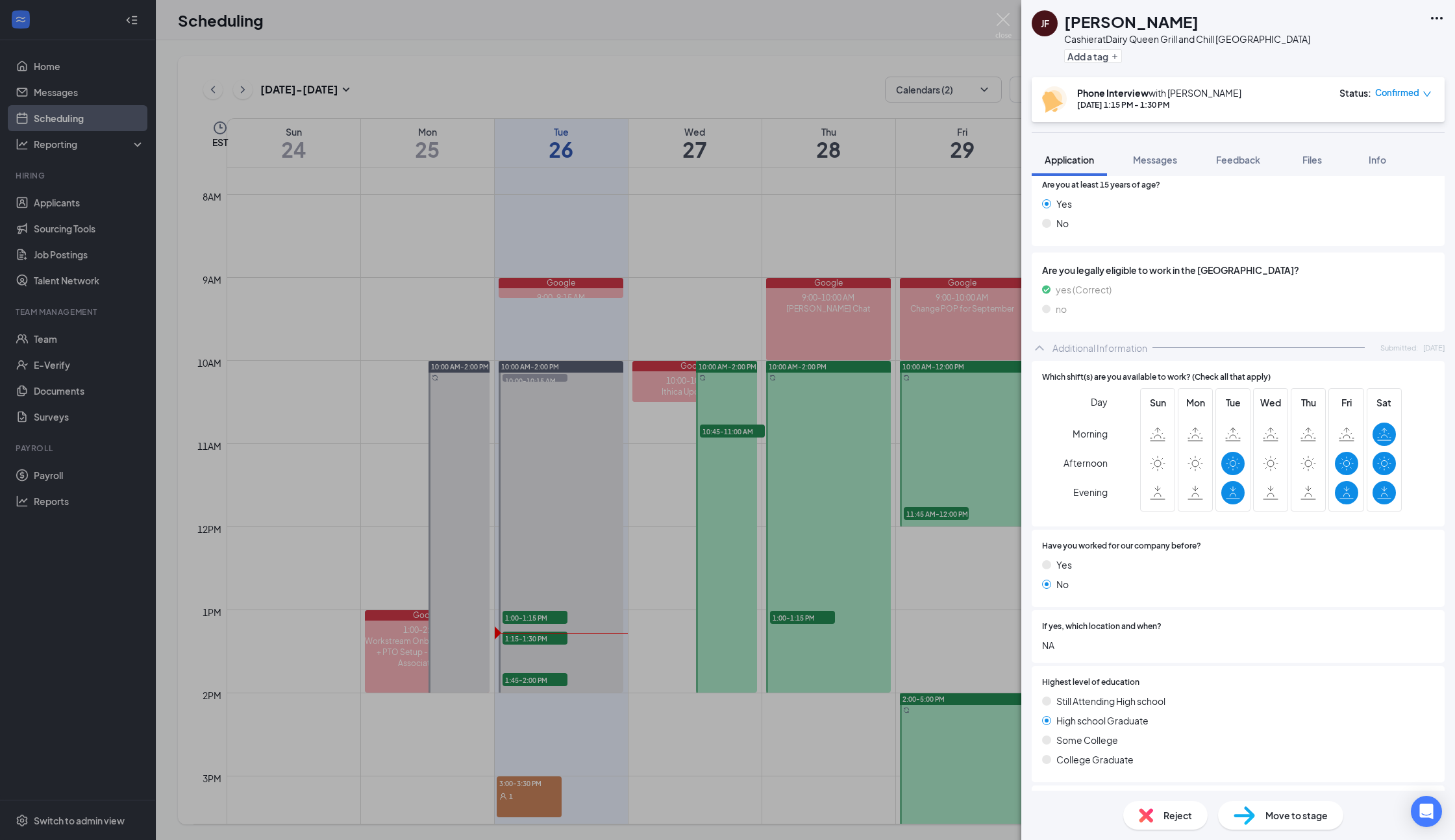
scroll to position [229, 0]
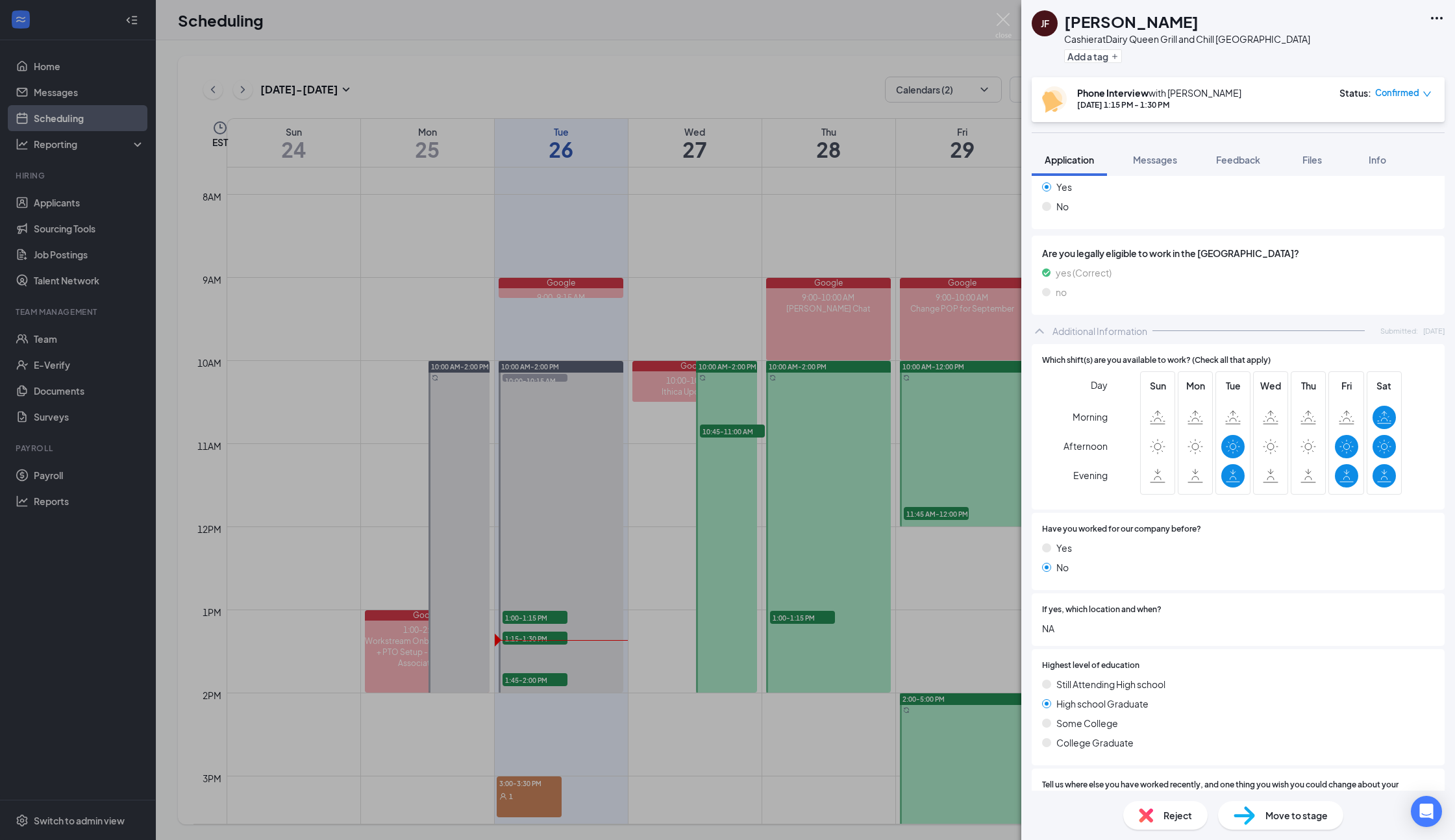
click at [543, 679] on div "JF [PERSON_NAME] at Dairy Queen Grill and Chill Ithaca Add a tag Phone Intervie…" at bounding box center [728, 420] width 1455 height 840
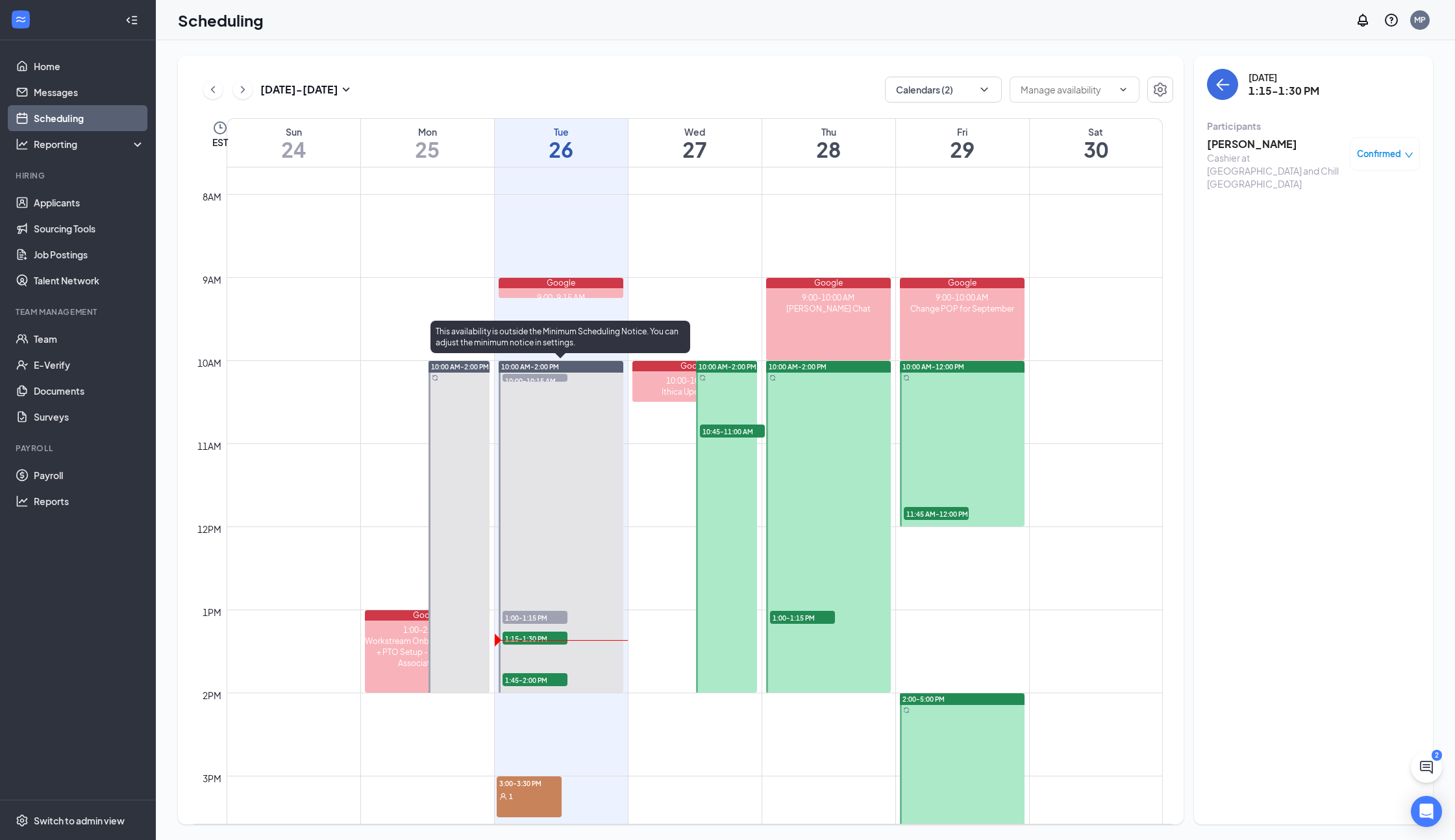
click at [544, 678] on span "1:45-2:00 PM" at bounding box center [534, 680] width 65 height 13
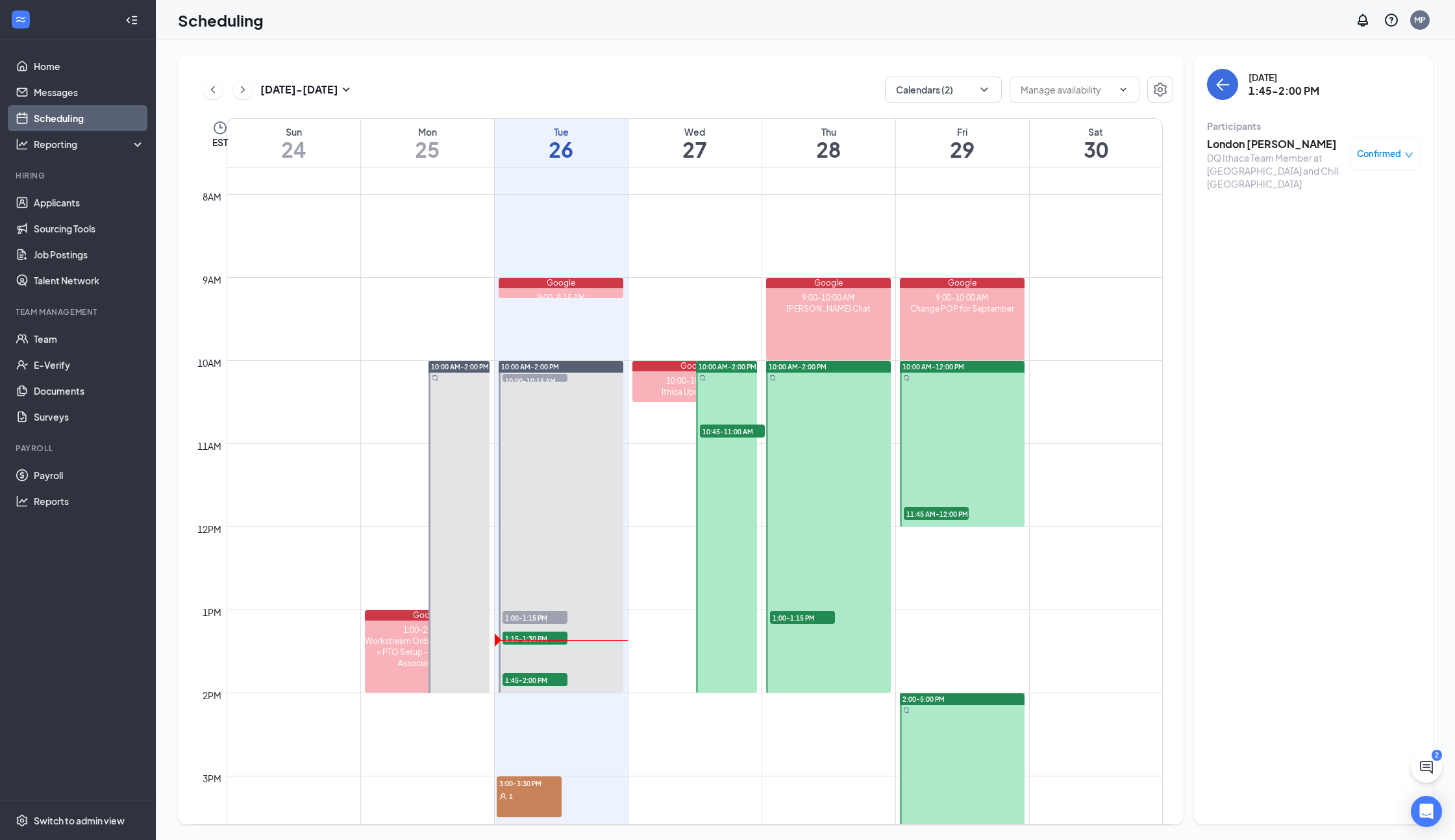
click at [1234, 147] on h3 "London [PERSON_NAME]" at bounding box center [1275, 145] width 136 height 15
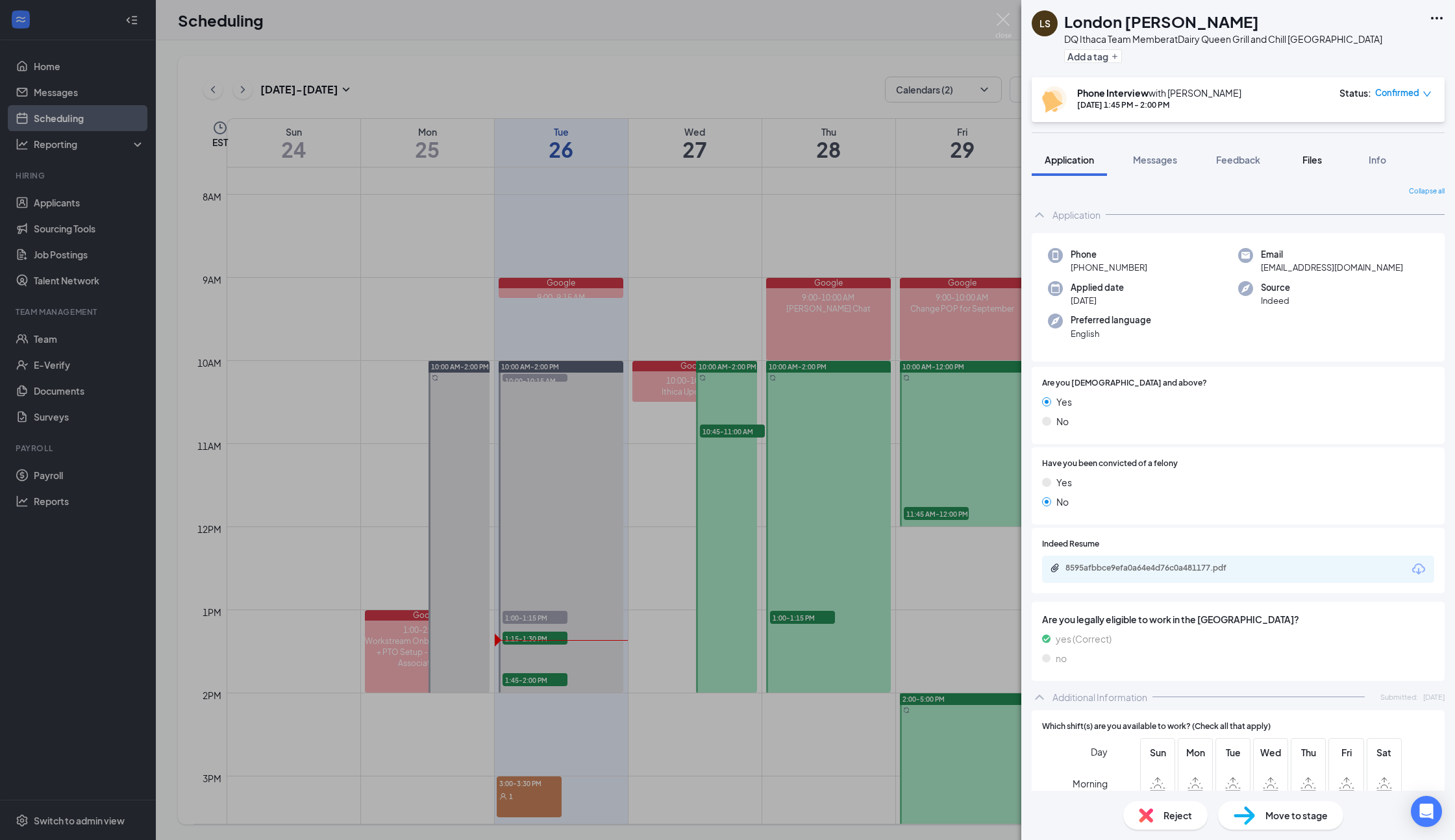
click at [1312, 154] on span "Files" at bounding box center [1312, 159] width 19 height 12
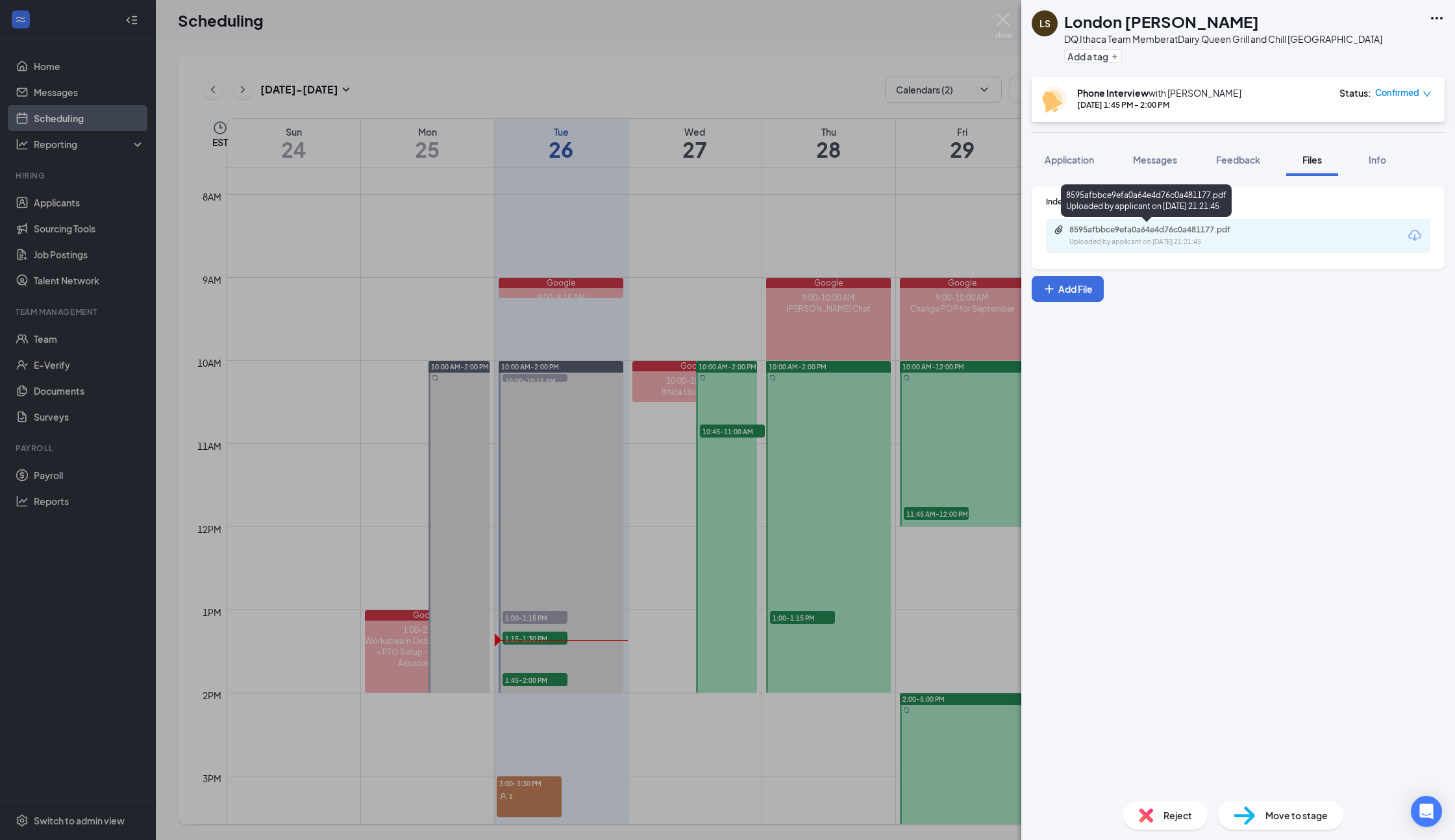
click at [1131, 225] on div "8595afbbce9efa0a64e4d76c0a481177.pdf" at bounding box center [1160, 230] width 182 height 10
click at [1056, 167] on button "Application" at bounding box center [1070, 159] width 75 height 32
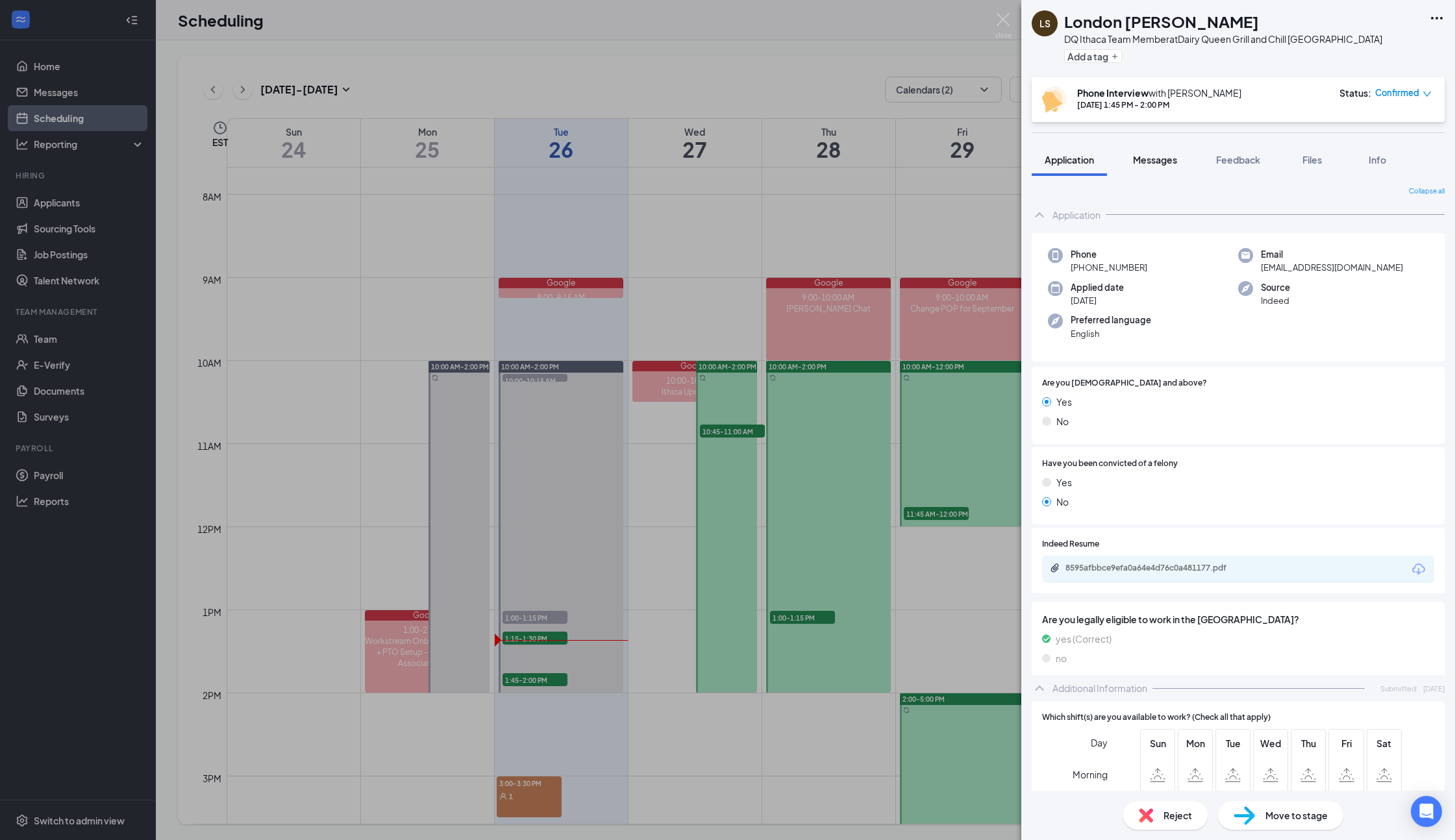
click at [1169, 162] on span "Messages" at bounding box center [1155, 159] width 44 height 12
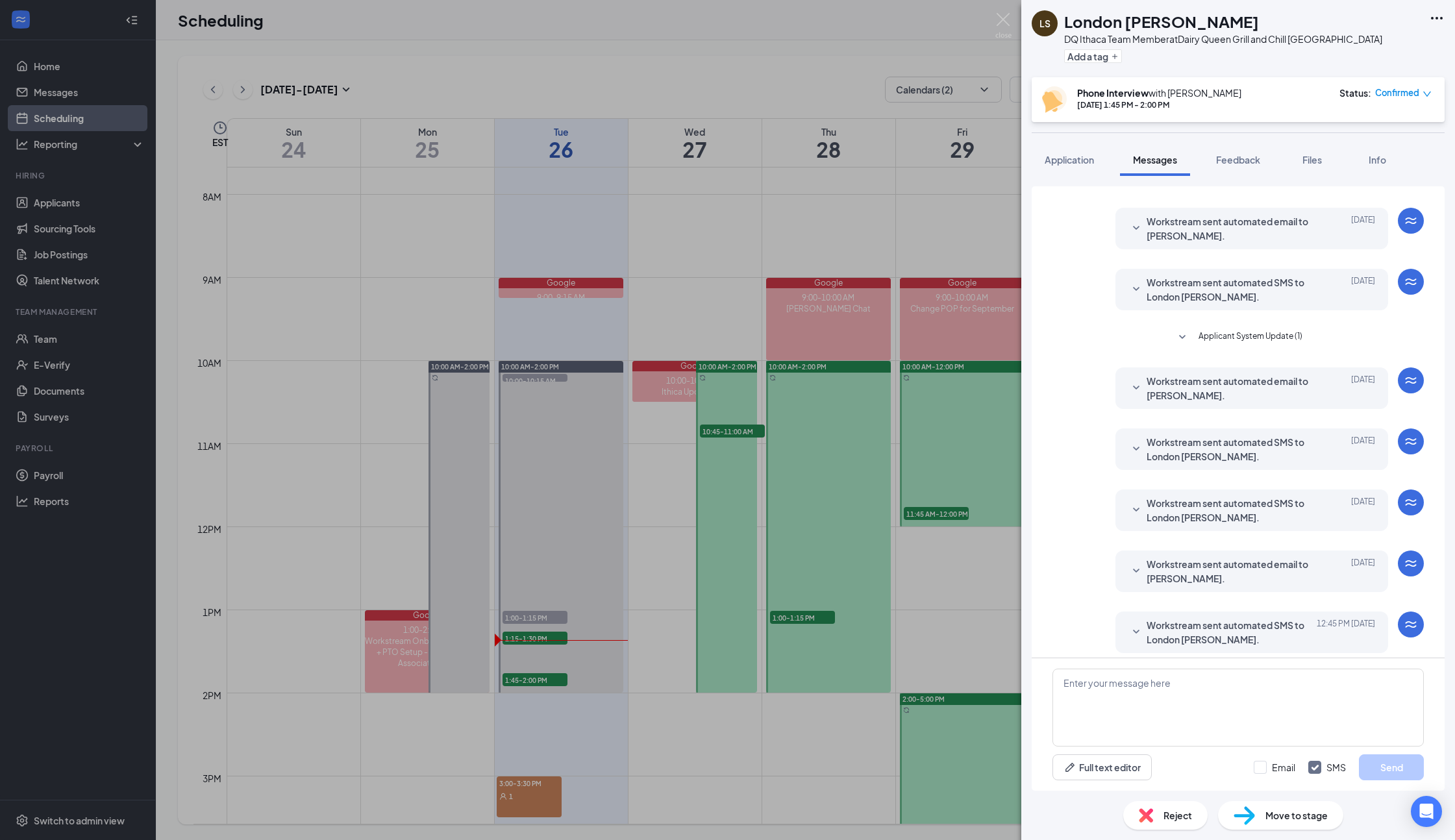
scroll to position [134, 0]
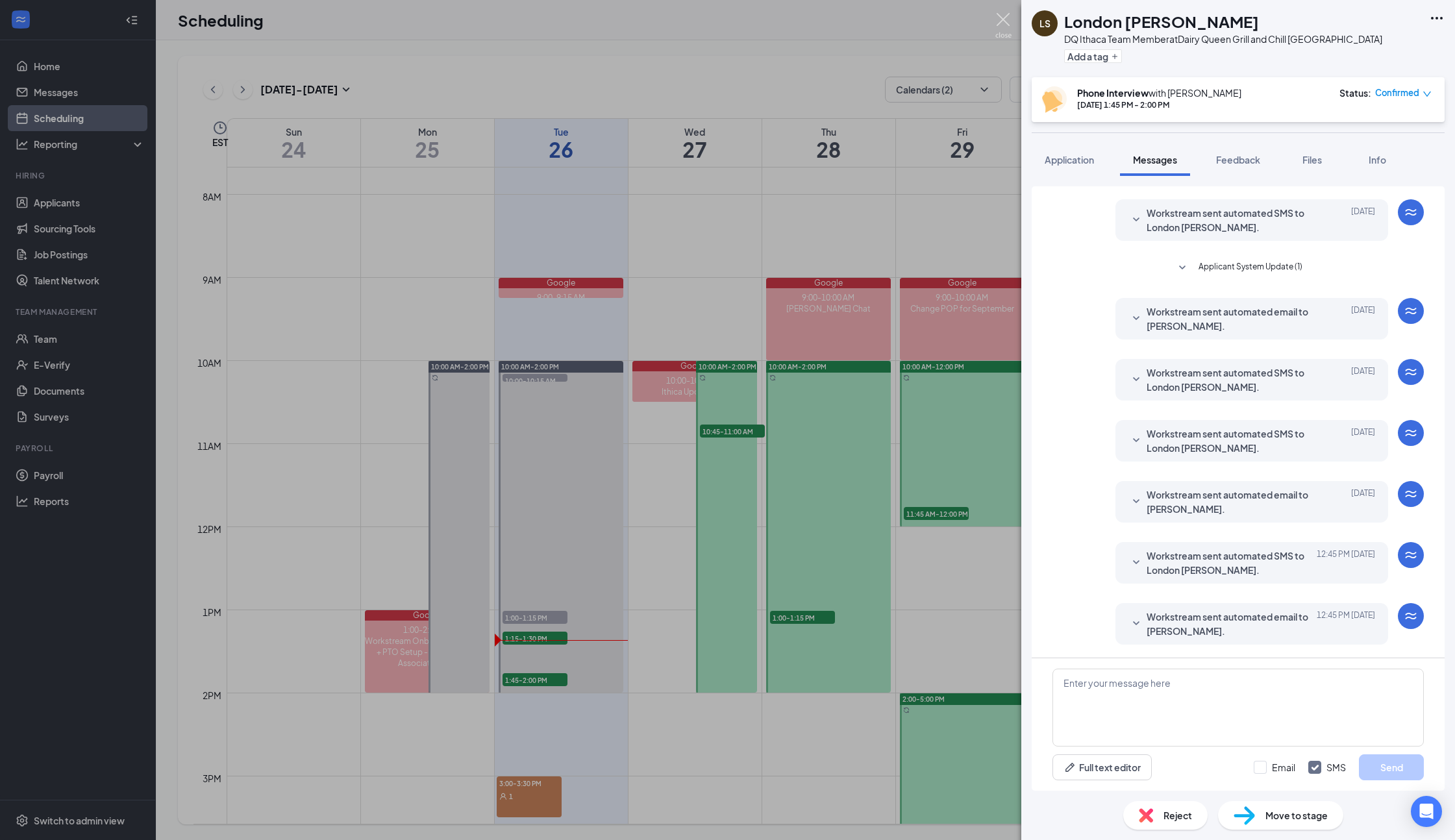
click at [1008, 24] on img at bounding box center [1004, 26] width 16 height 26
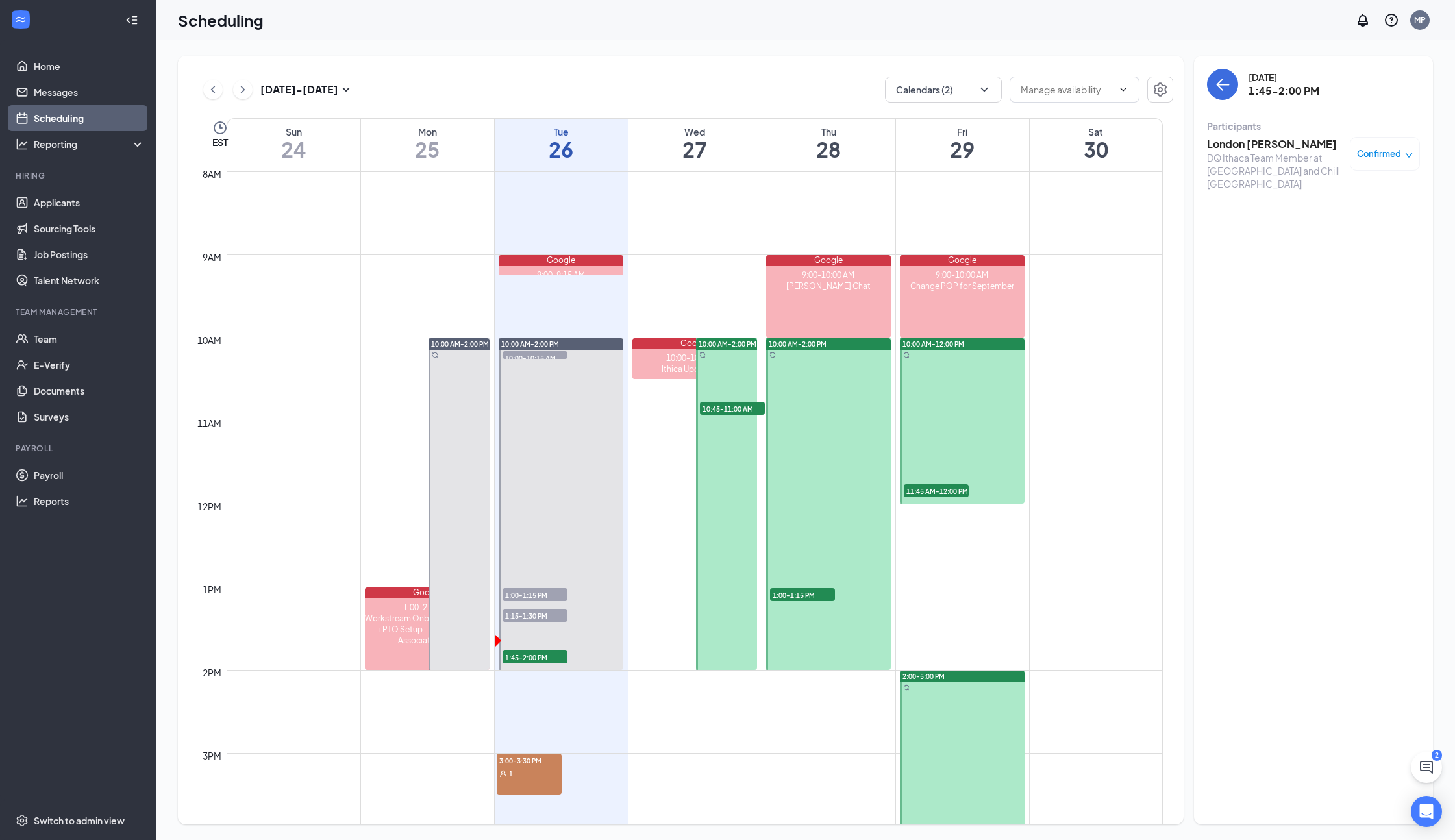
scroll to position [661, 0]
click at [530, 662] on div at bounding box center [561, 504] width 125 height 332
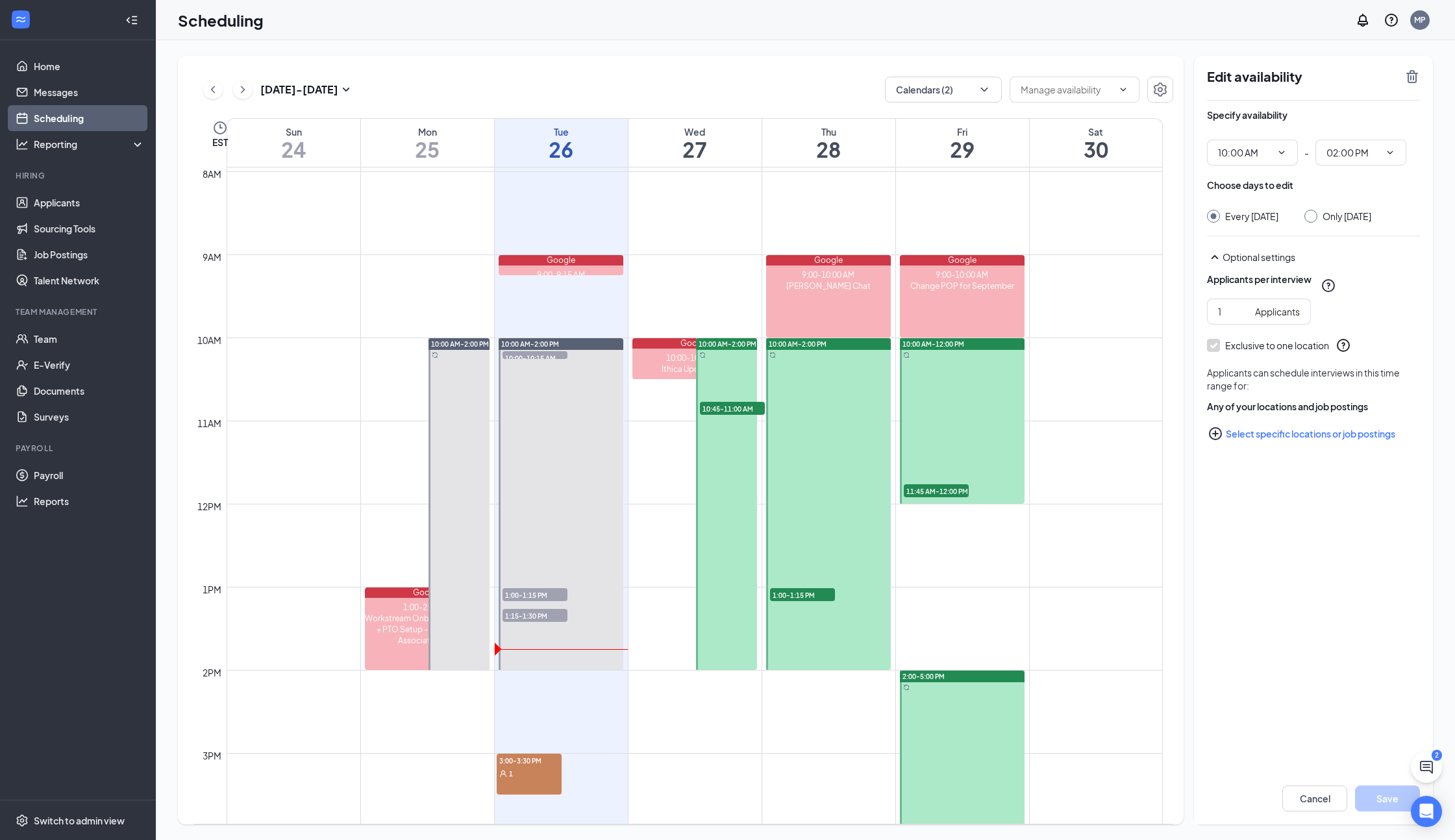
click at [944, 489] on span "11:45 AM-12:00 PM" at bounding box center [936, 490] width 65 height 13
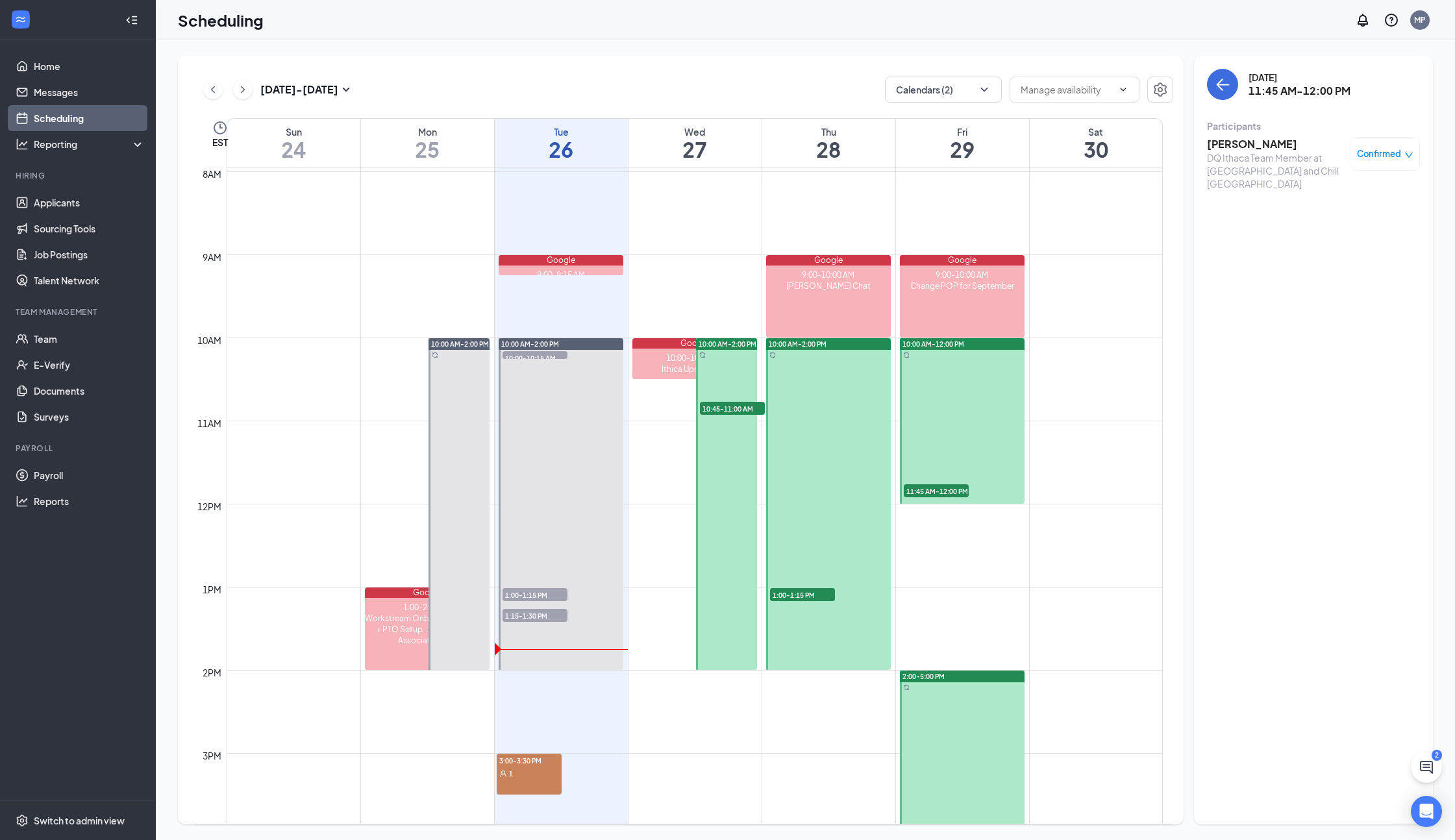
click at [716, 407] on span "10:45-11:00 AM" at bounding box center [732, 408] width 65 height 13
click at [800, 598] on span "1:00-1:15 PM" at bounding box center [803, 595] width 65 height 13
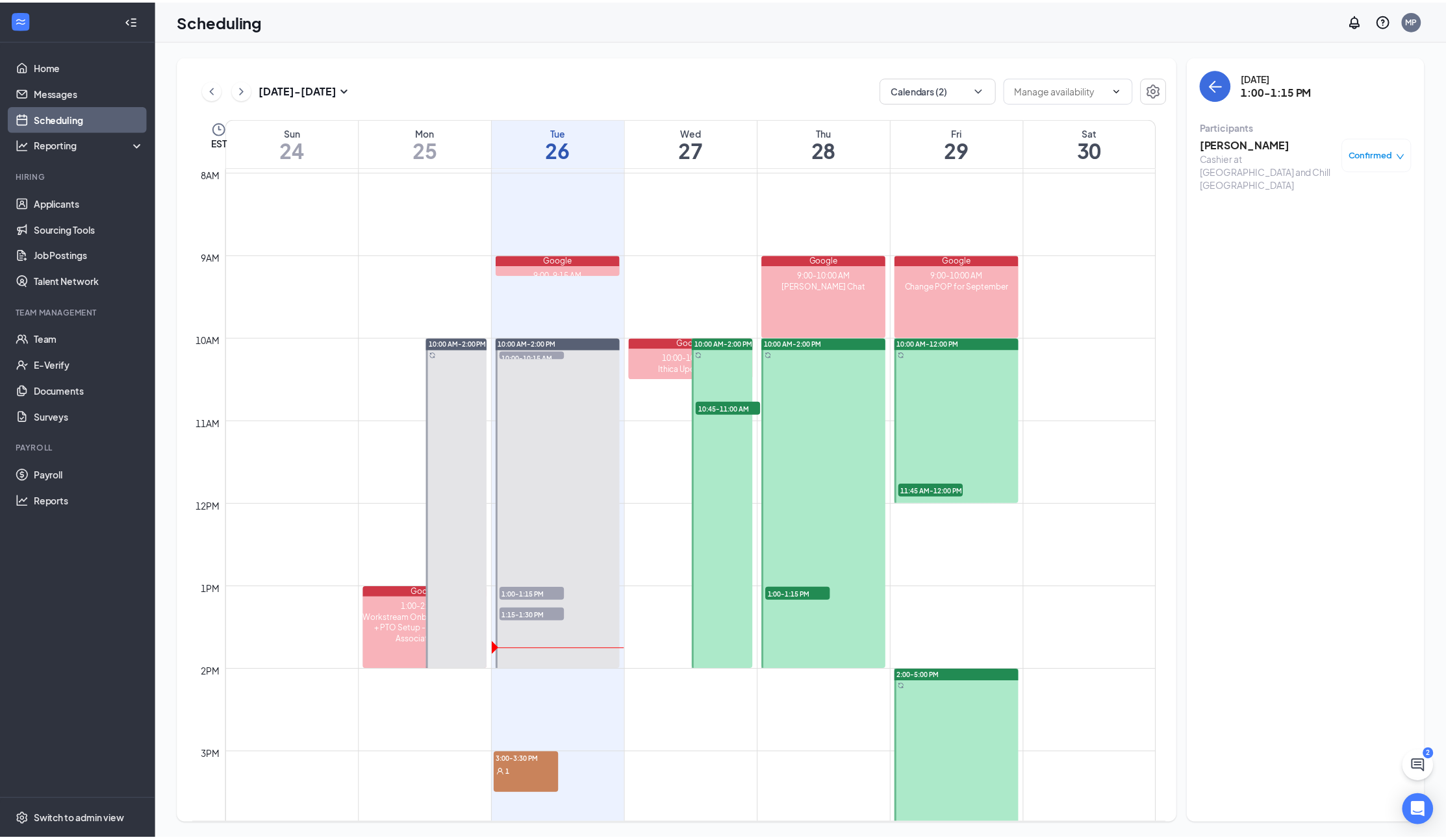
scroll to position [762, 0]
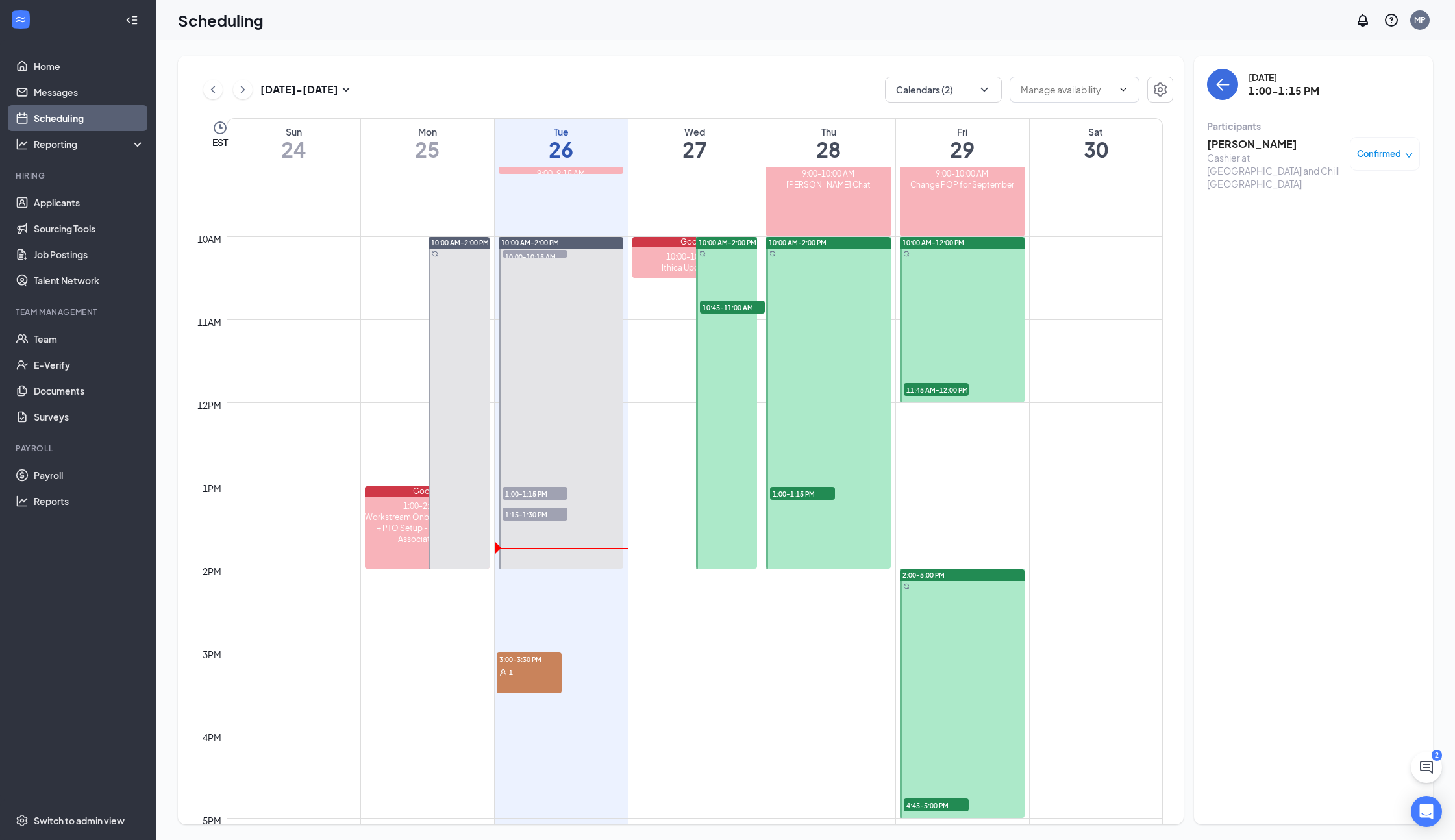
click at [508, 668] on div "1" at bounding box center [529, 672] width 65 height 13
click at [48, 77] on link "Home" at bounding box center [89, 66] width 111 height 26
